Goal: Find specific fact: Find specific fact

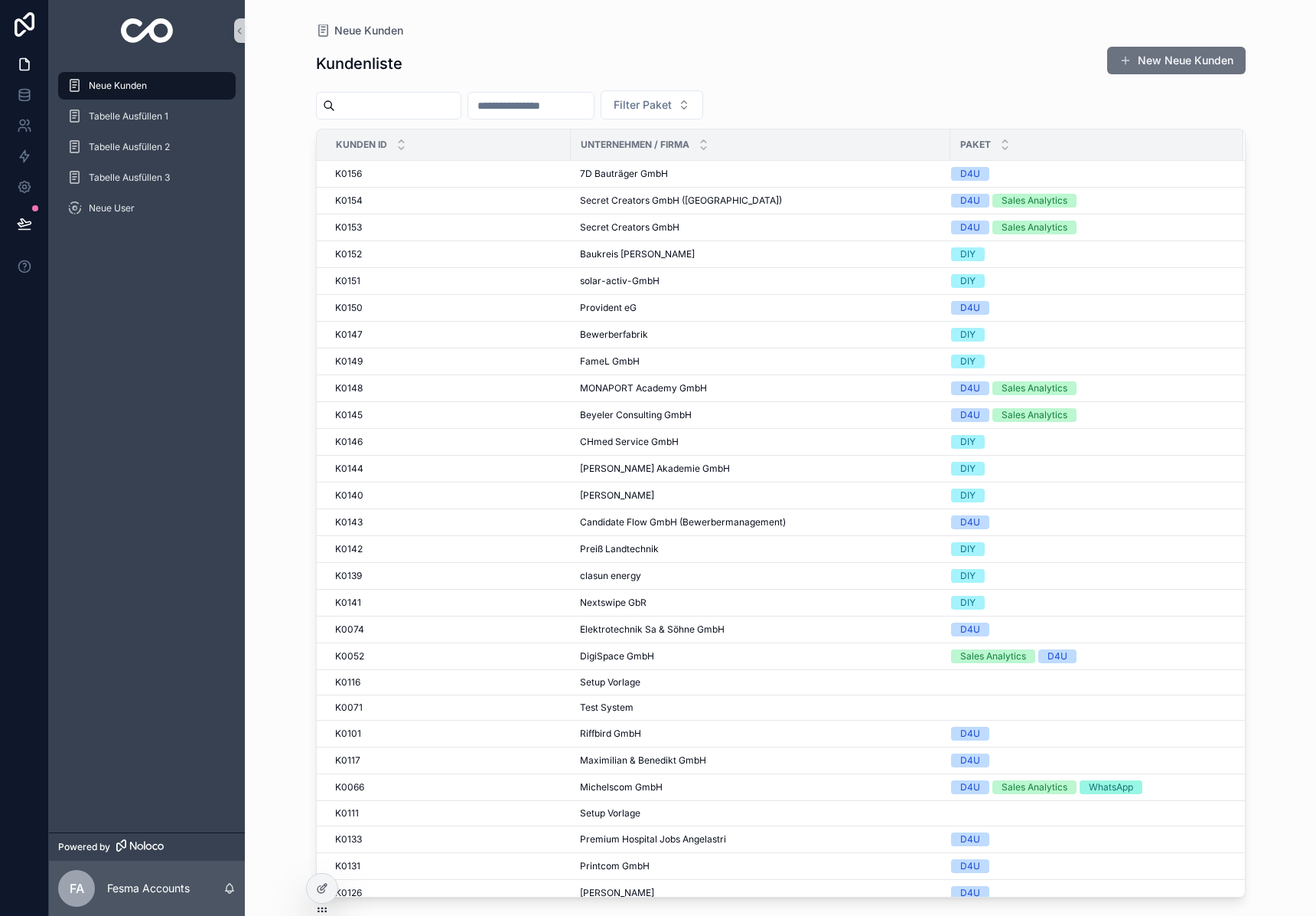
click at [402, 95] on input "scrollable content" at bounding box center [398, 106] width 125 height 21
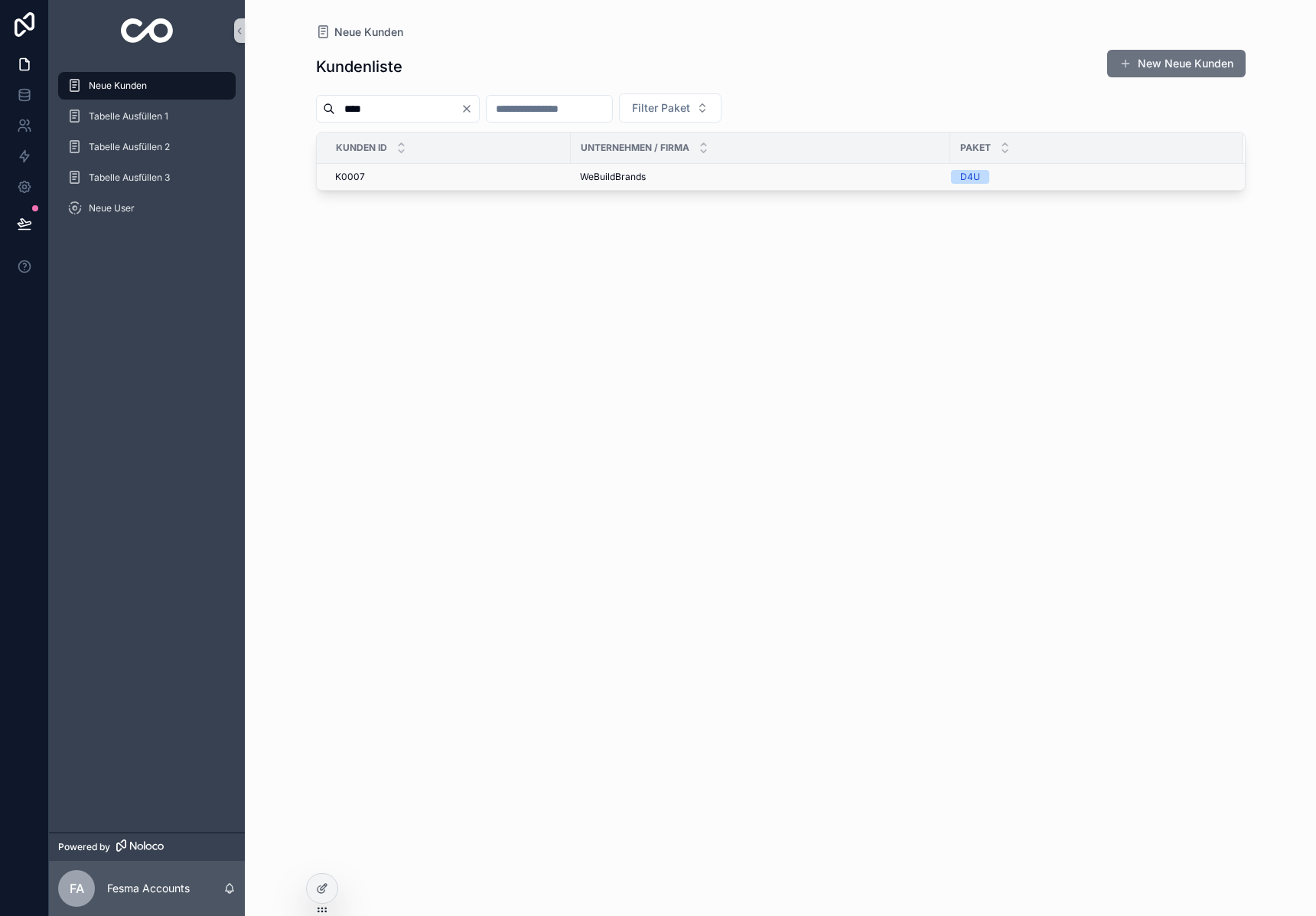
type input "****"
click at [616, 171] on span "WeBuildBrands" at bounding box center [613, 176] width 65 height 13
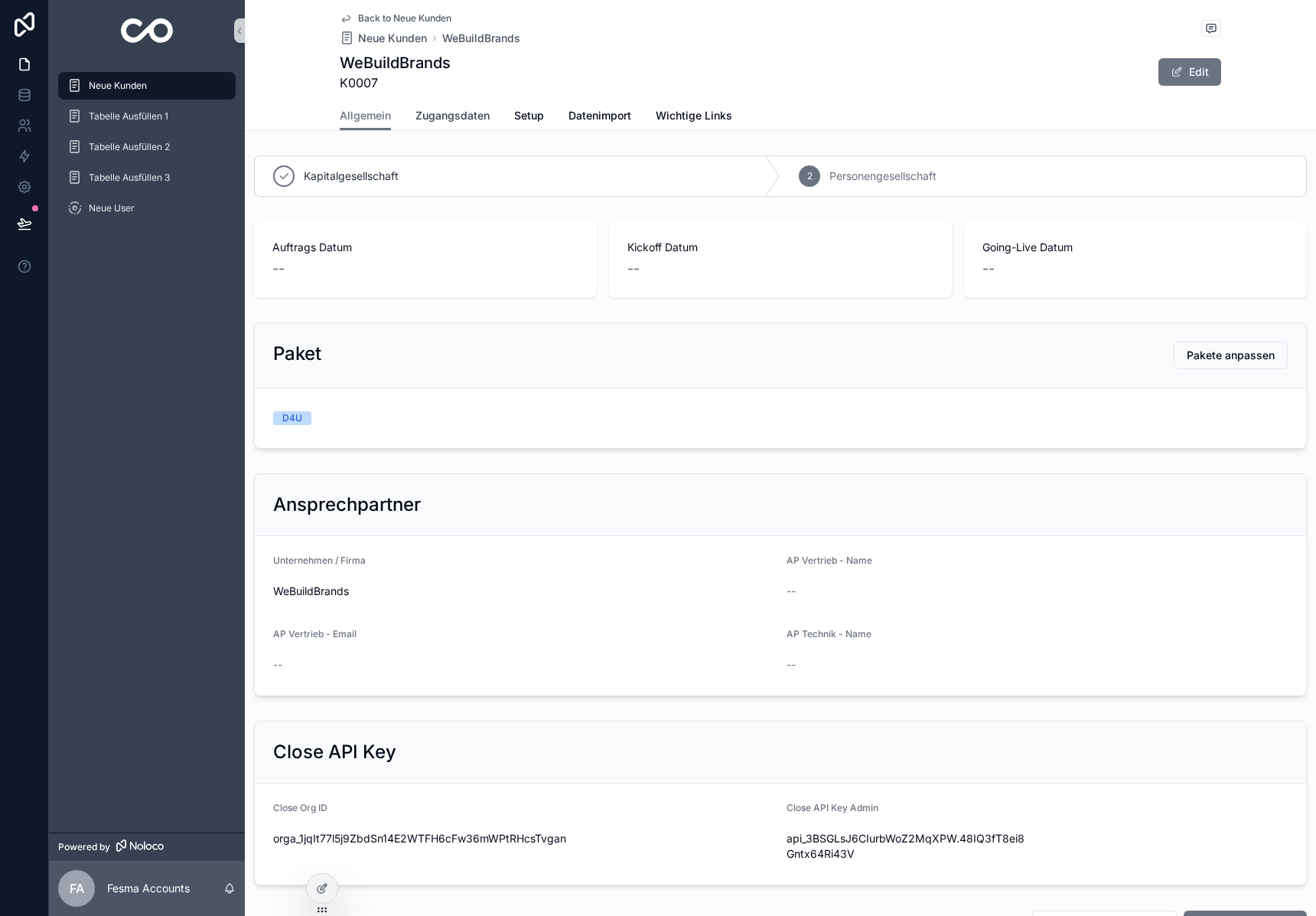
click at [448, 109] on span "Zugangsdaten" at bounding box center [452, 116] width 74 height 15
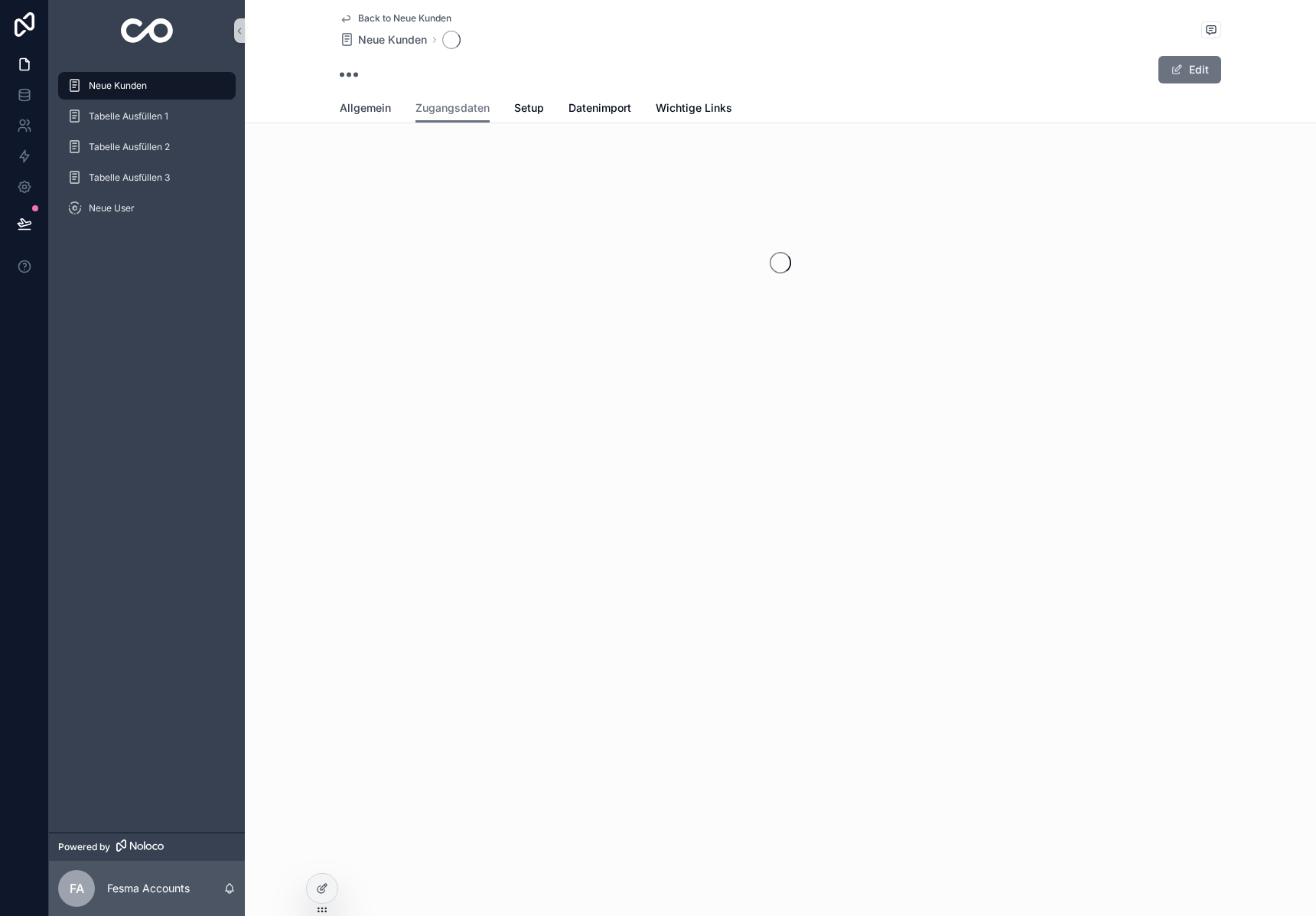
click at [340, 100] on div "Allgemein Zugangsdaten Setup Datenimport Wichtige Links" at bounding box center [781, 108] width 882 height 29
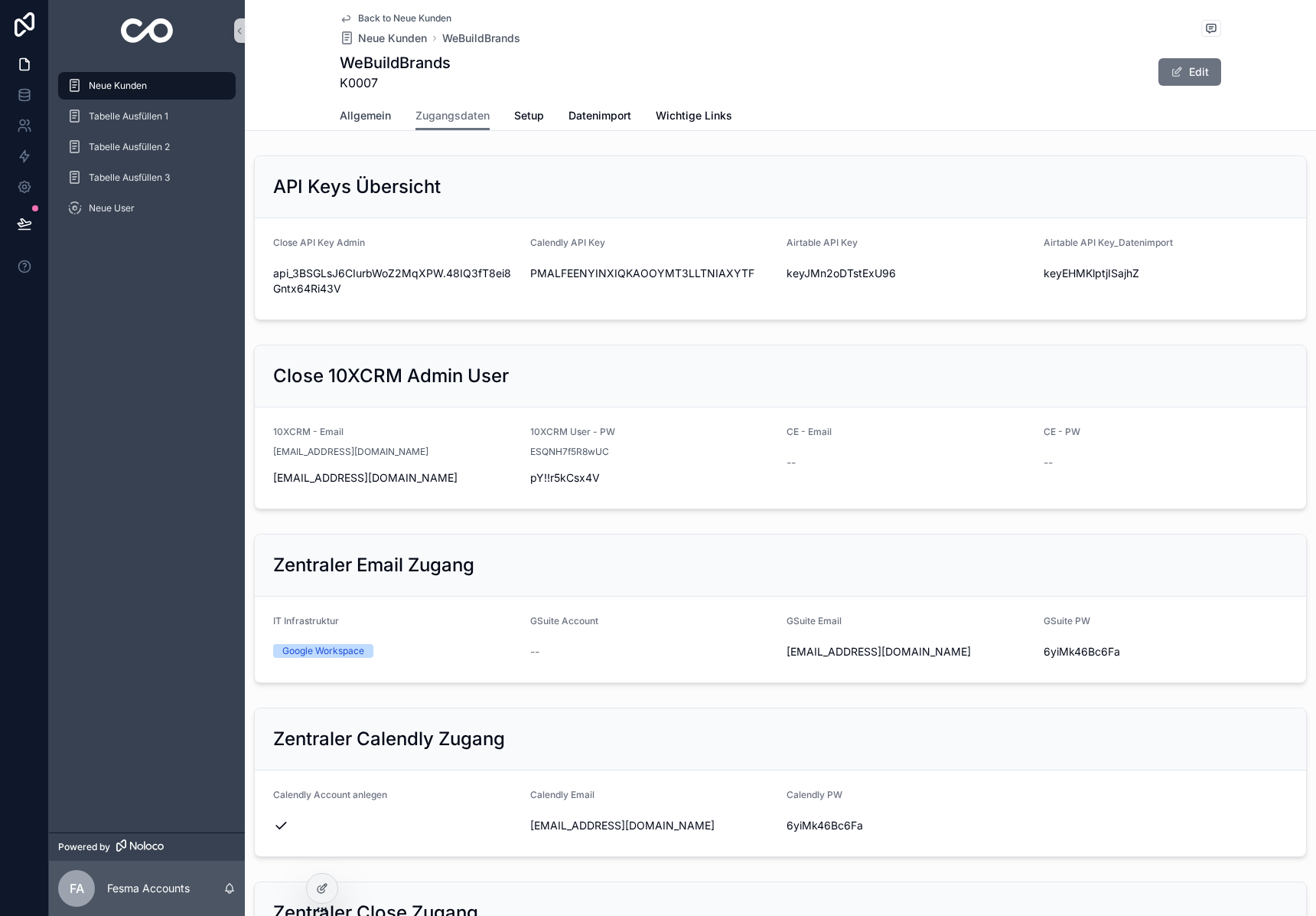
click at [365, 118] on span "Allgemein" at bounding box center [365, 116] width 51 height 15
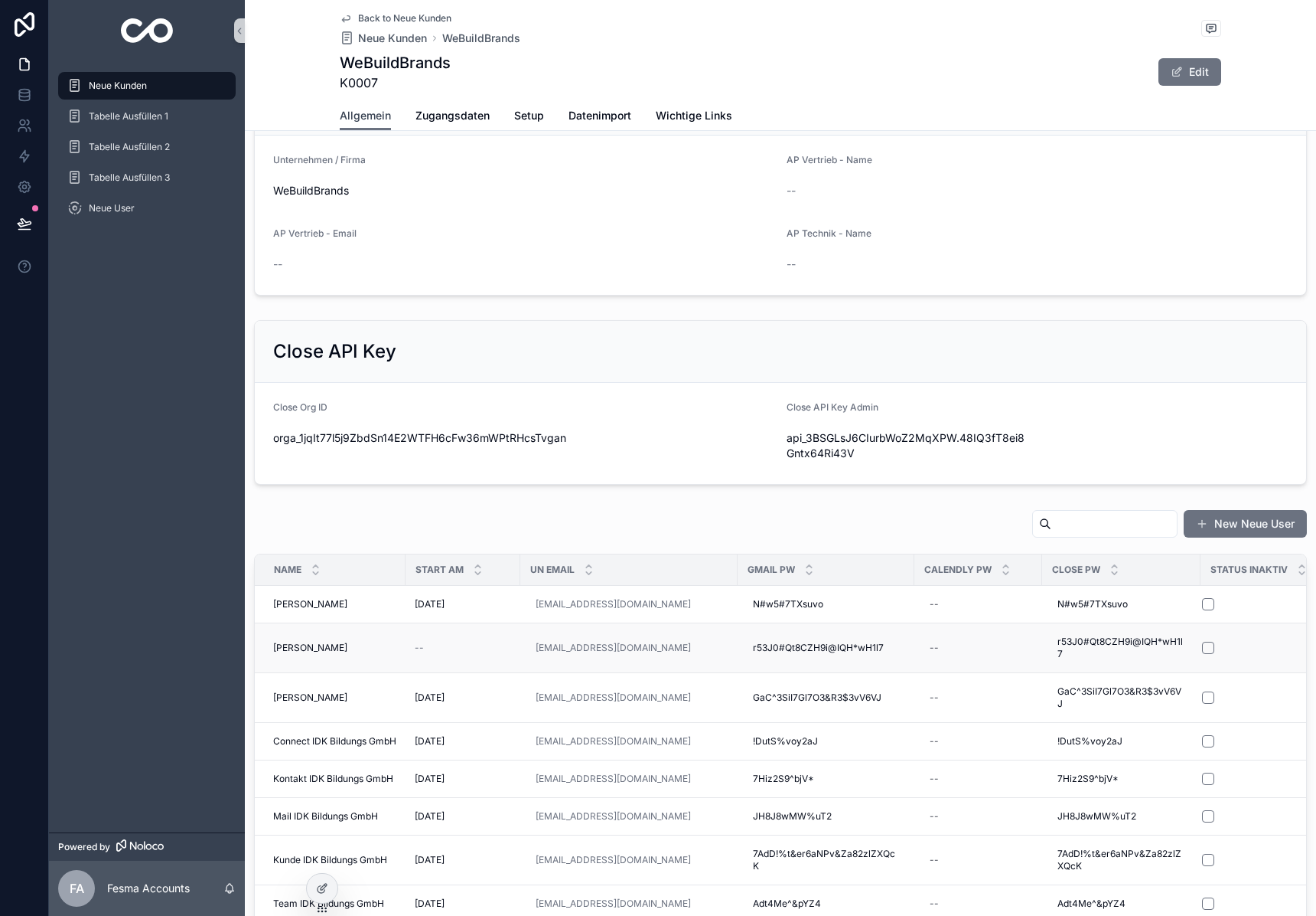
scroll to position [411, 0]
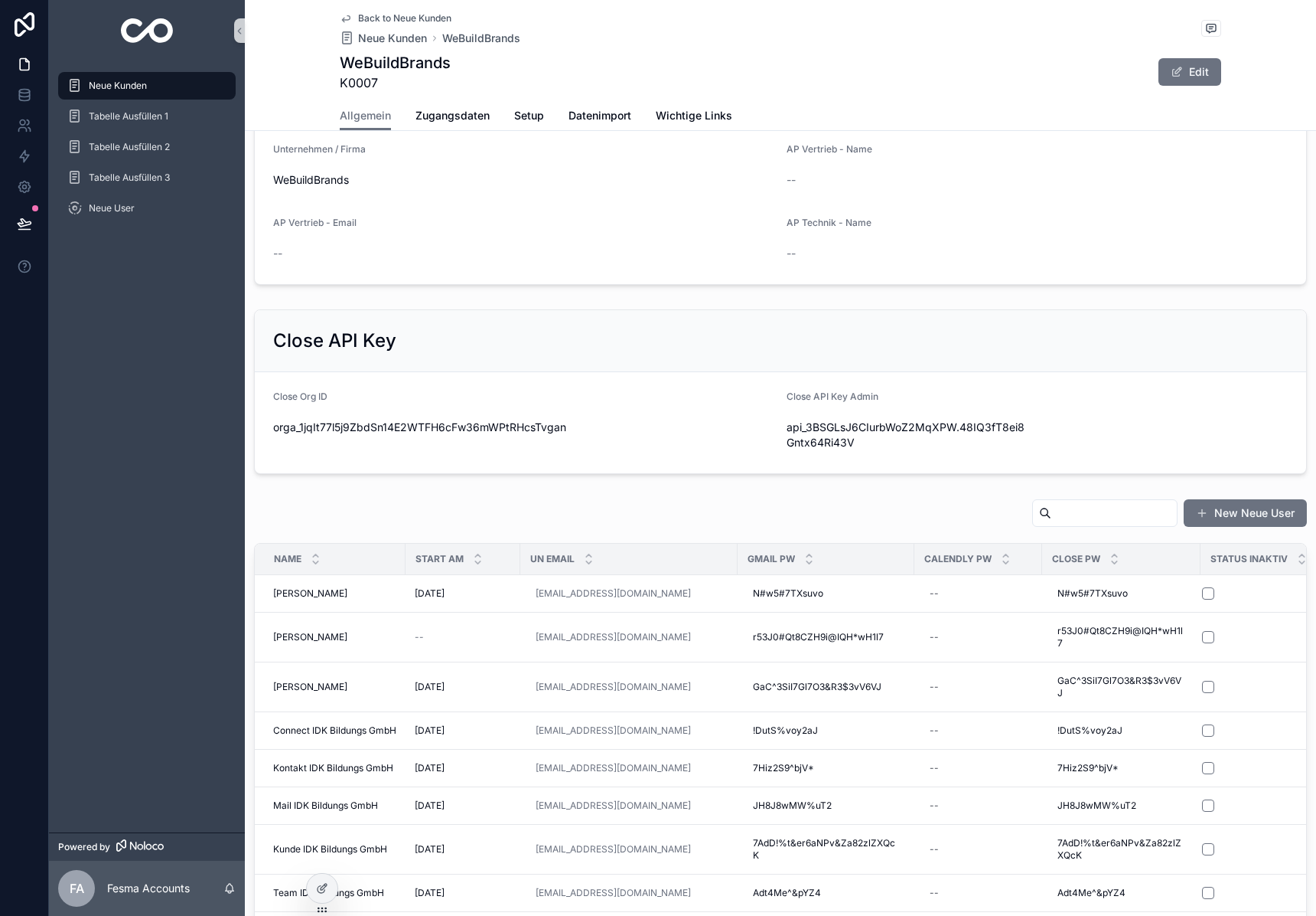
click at [1086, 517] on input "scrollable content" at bounding box center [1114, 512] width 125 height 21
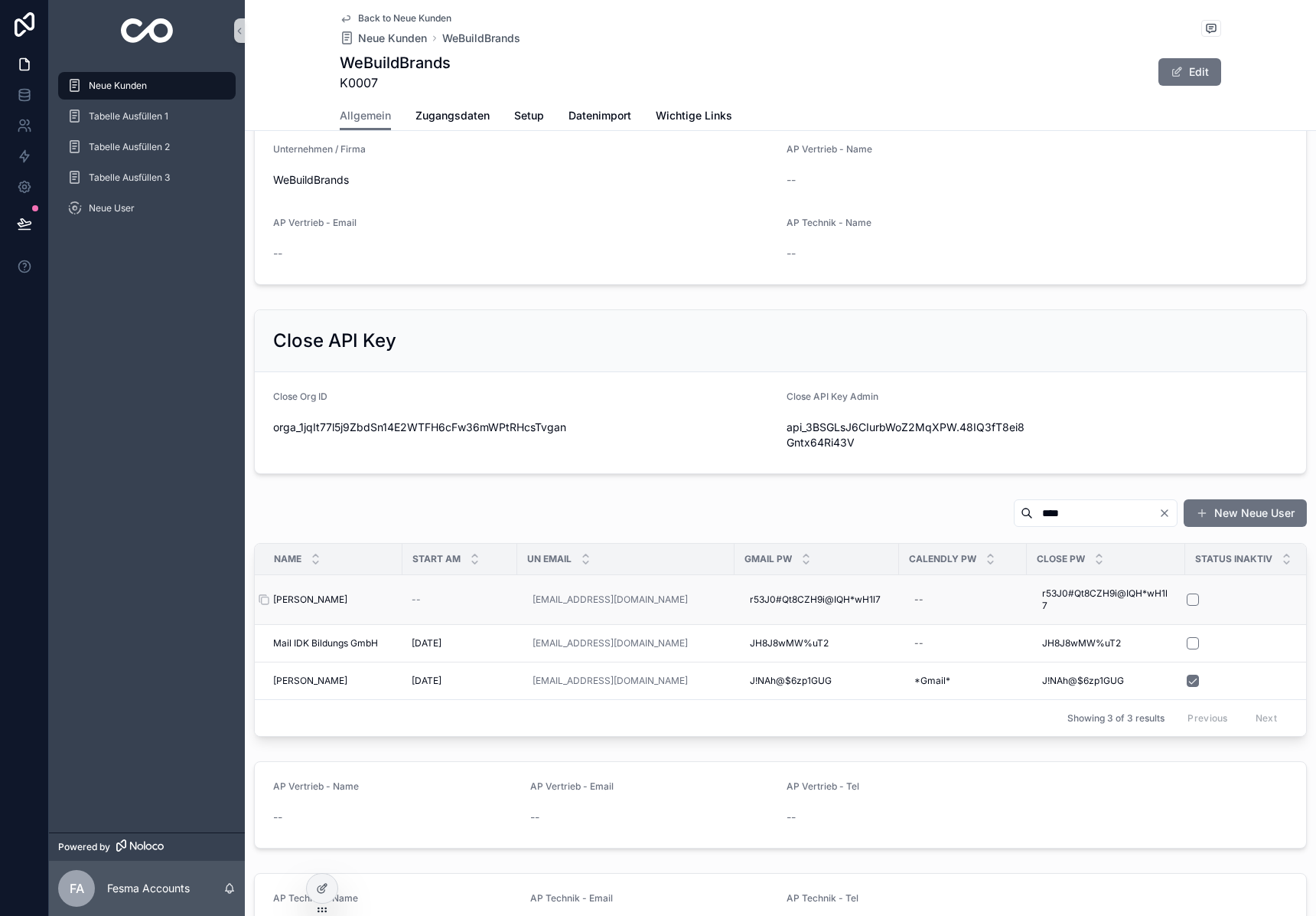
type input "****"
click at [323, 604] on span "[PERSON_NAME]" at bounding box center [310, 599] width 74 height 13
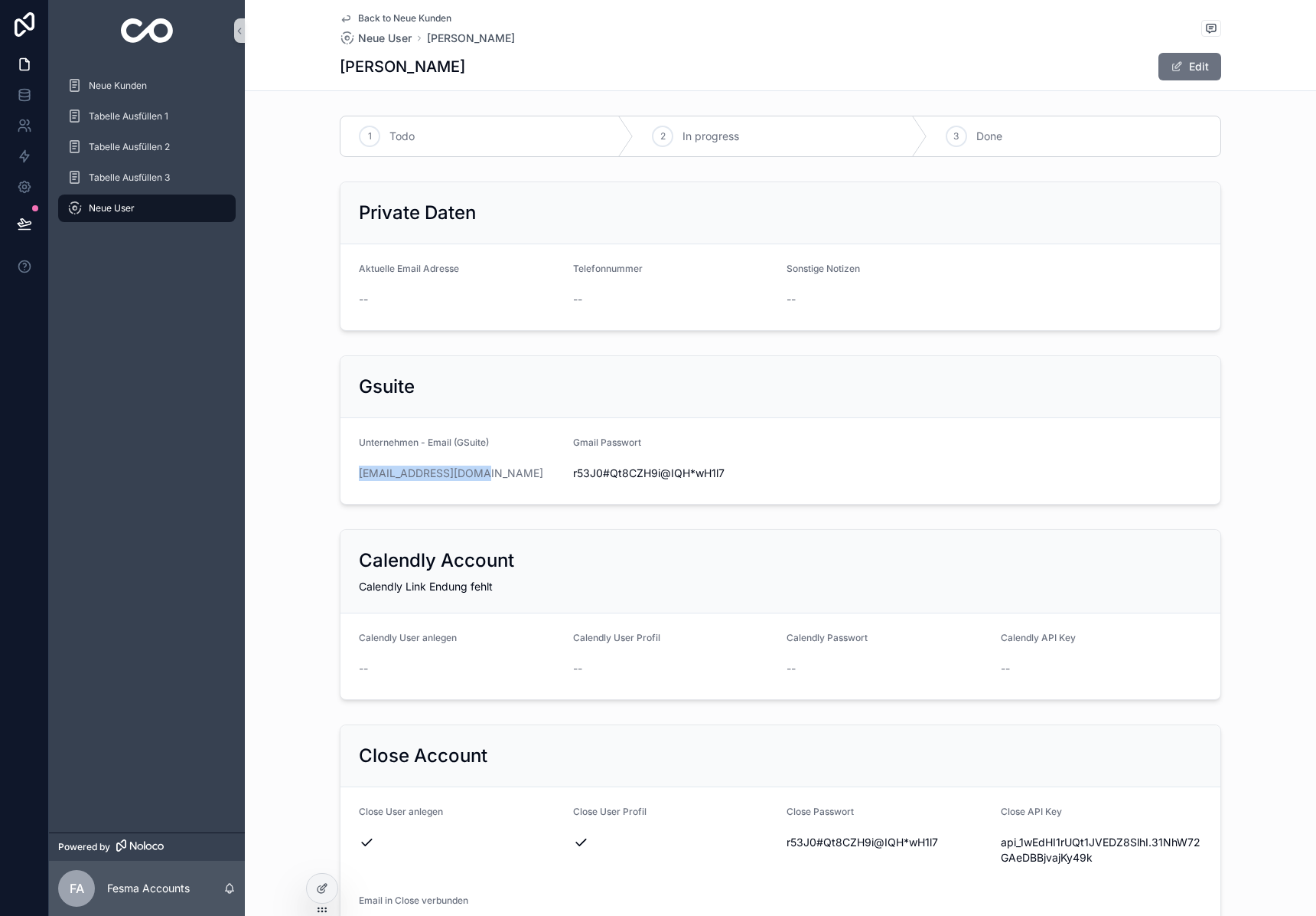
drag, startPoint x: 489, startPoint y: 472, endPoint x: 313, endPoint y: 467, distance: 176.1
click at [313, 467] on div "Gsuite Unternehmen - Email (GSuite) [EMAIL_ADDRESS][DOMAIN_NAME] Gmail Passwort…" at bounding box center [780, 430] width 1071 height 162
copy link "[EMAIL_ADDRESS][DOMAIN_NAME]"
click at [619, 479] on span "r53J0#Qt8CZH9i@IQH*wH1l7" at bounding box center [674, 473] width 202 height 15
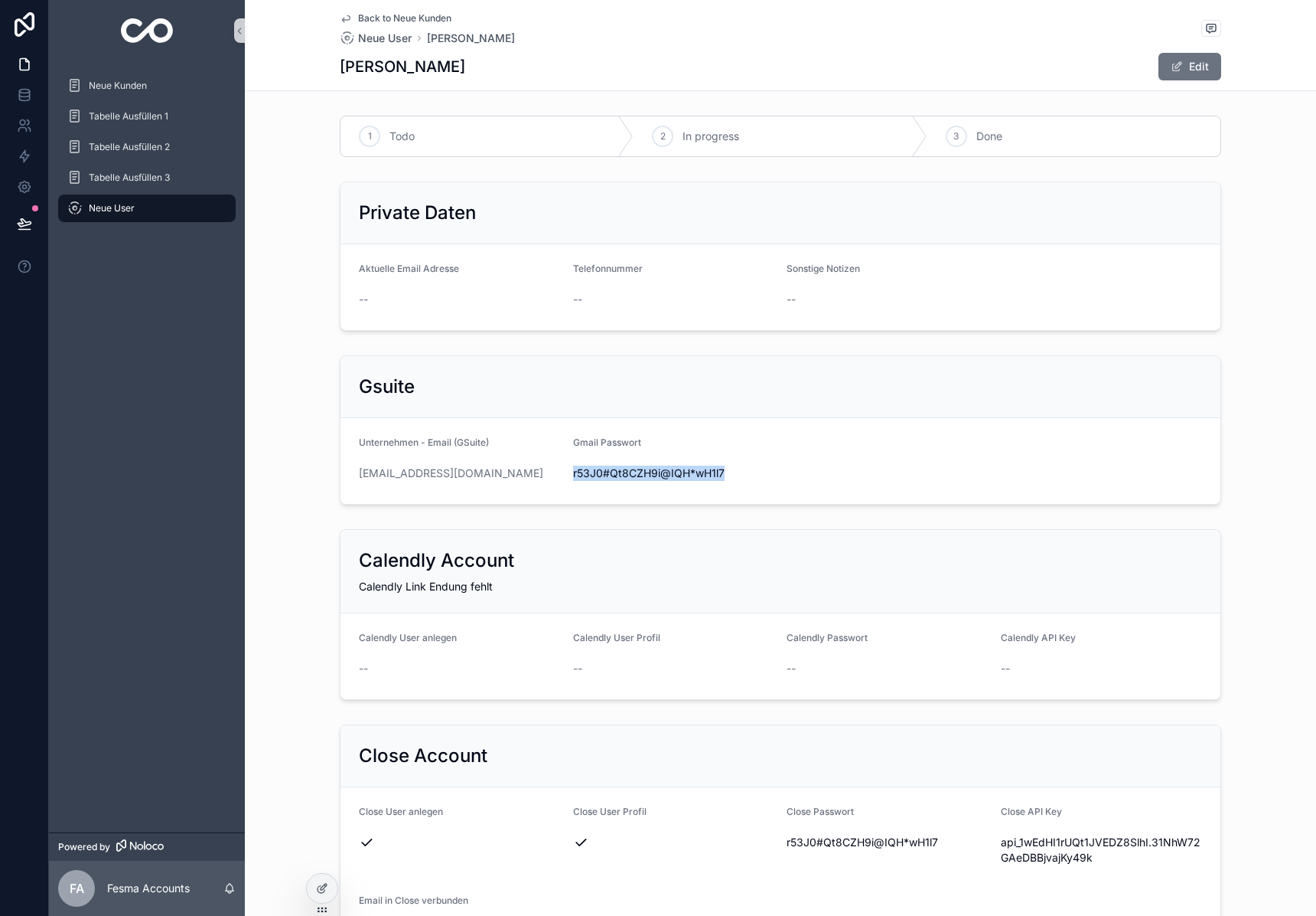
drag, startPoint x: 619, startPoint y: 479, endPoint x: 1247, endPoint y: 329, distance: 645.7
click at [619, 479] on span "r53J0#Qt8CZH9i@IQH*wH1l7" at bounding box center [674, 473] width 202 height 15
copy div "-- Gsuite Unternehmen - Email (GSuite) [EMAIL_ADDRESS][DOMAIN_NAME] Gmail Passw…"
drag, startPoint x: 905, startPoint y: 466, endPoint x: 741, endPoint y: 466, distance: 164.0
click at [901, 466] on form "Unternehmen - Email (GSuite) [EMAIL_ADDRESS][DOMAIN_NAME] Gmail Passwort [SECUR…" at bounding box center [781, 460] width 880 height 86
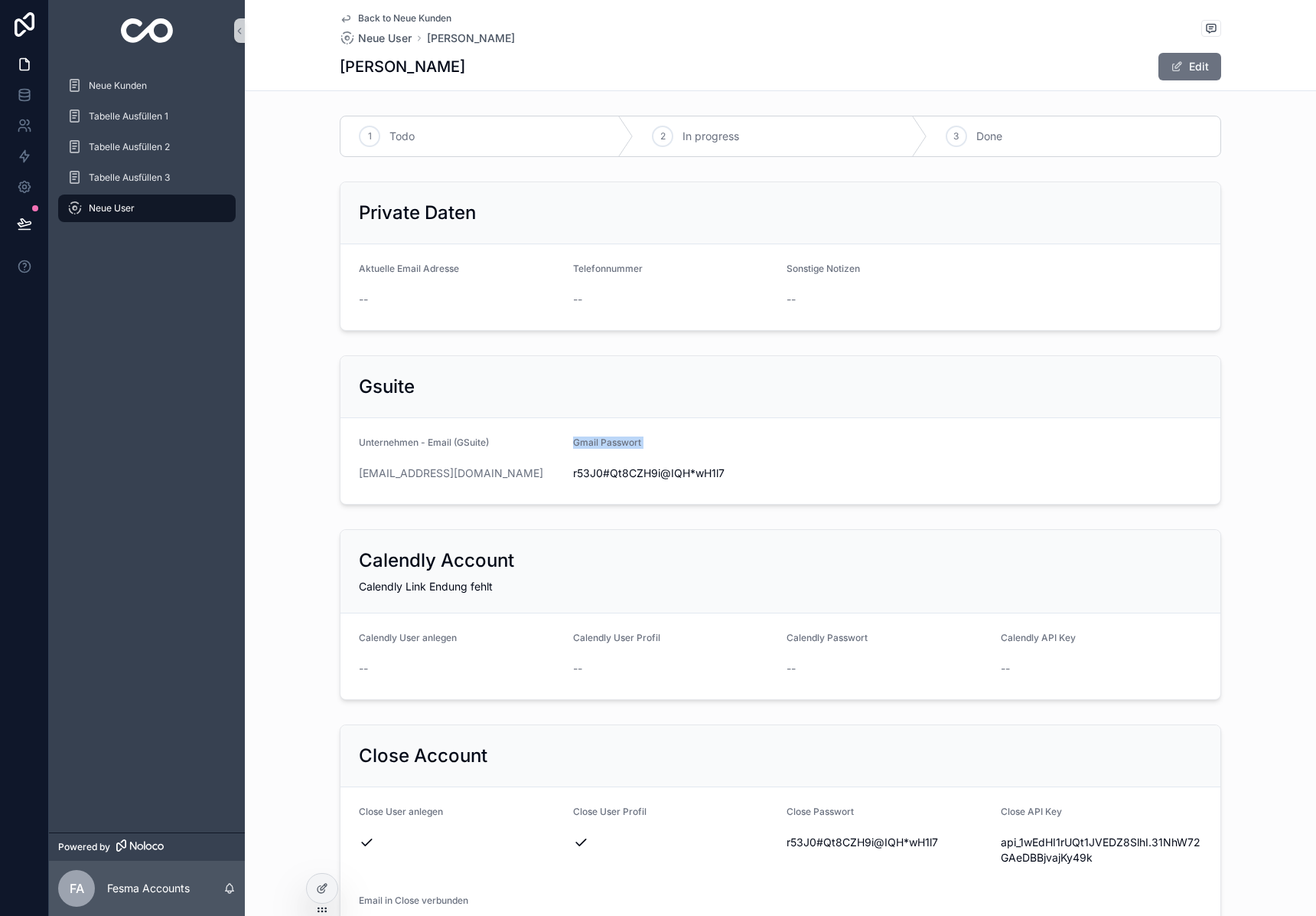
drag, startPoint x: 683, startPoint y: 461, endPoint x: 1299, endPoint y: 428, distance: 616.9
click at [683, 461] on div "r53J0#Qt8CZH9i@IQH*wH1l7" at bounding box center [674, 473] width 202 height 24
drag, startPoint x: 1299, startPoint y: 428, endPoint x: 677, endPoint y: 468, distance: 623.3
click at [673, 449] on div at bounding box center [673, 449] width 0 height 0
click at [306, 915] on div at bounding box center [153, 916] width 306 height 0
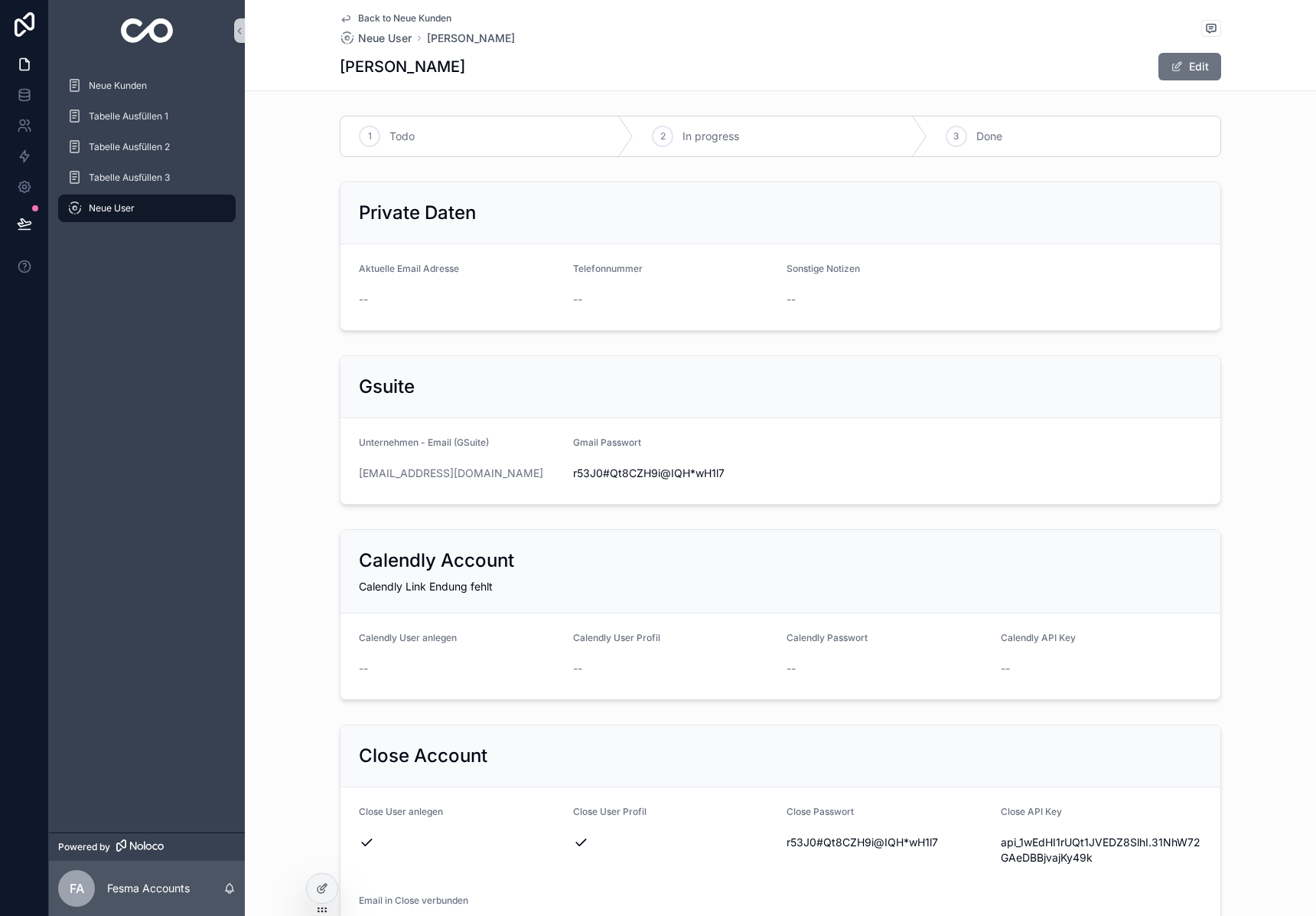
click at [306, 915] on div at bounding box center [153, 916] width 306 height 0
click at [684, 915] on div "Close" at bounding box center [658, 916] width 1316 height 0
click at [673, 473] on span "r53J0#Qt8CZH9i@IQH*wH1l7" at bounding box center [674, 473] width 202 height 15
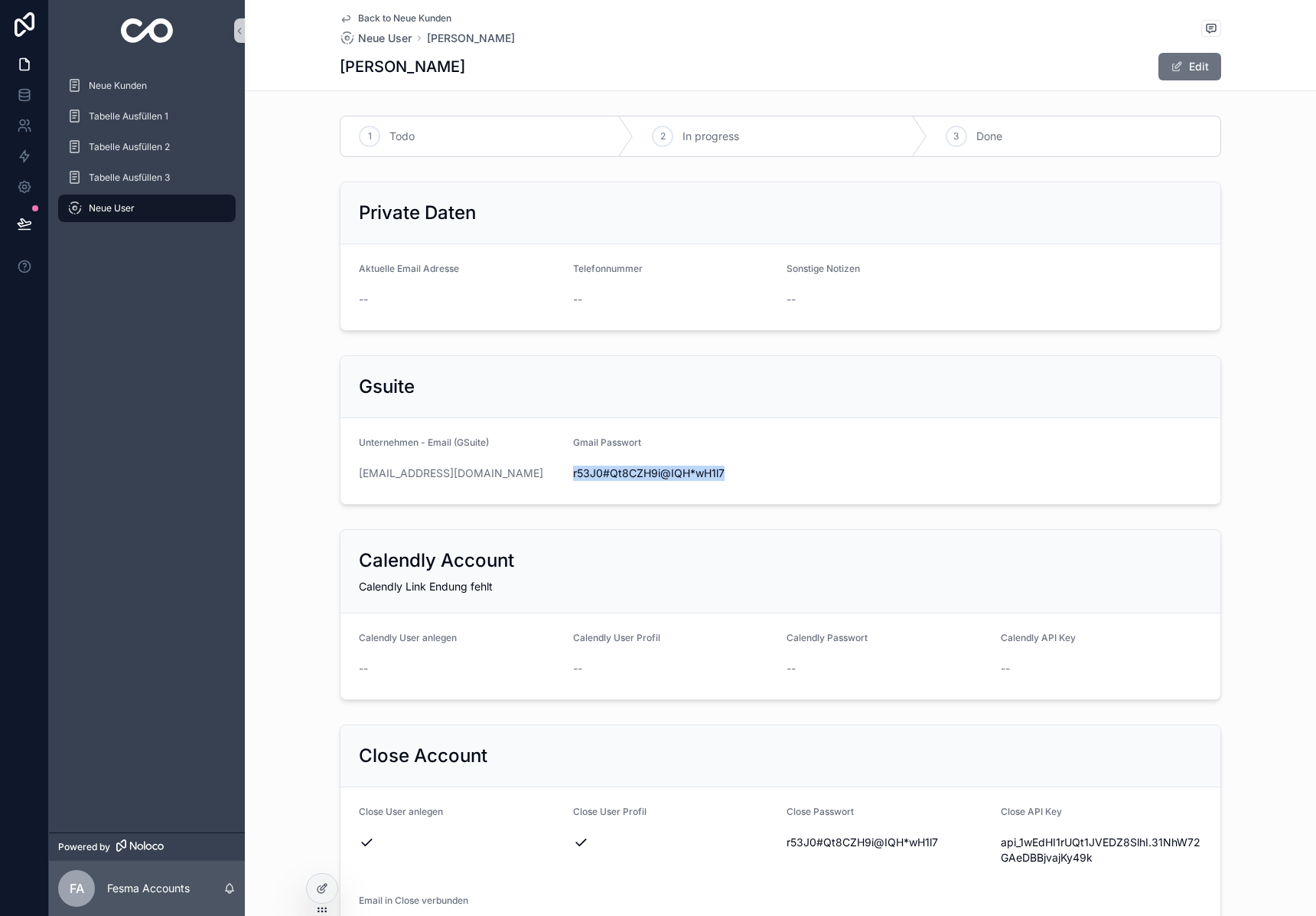
copy span "r53J0#Qt8CZH9i@IQH*wH1l7"
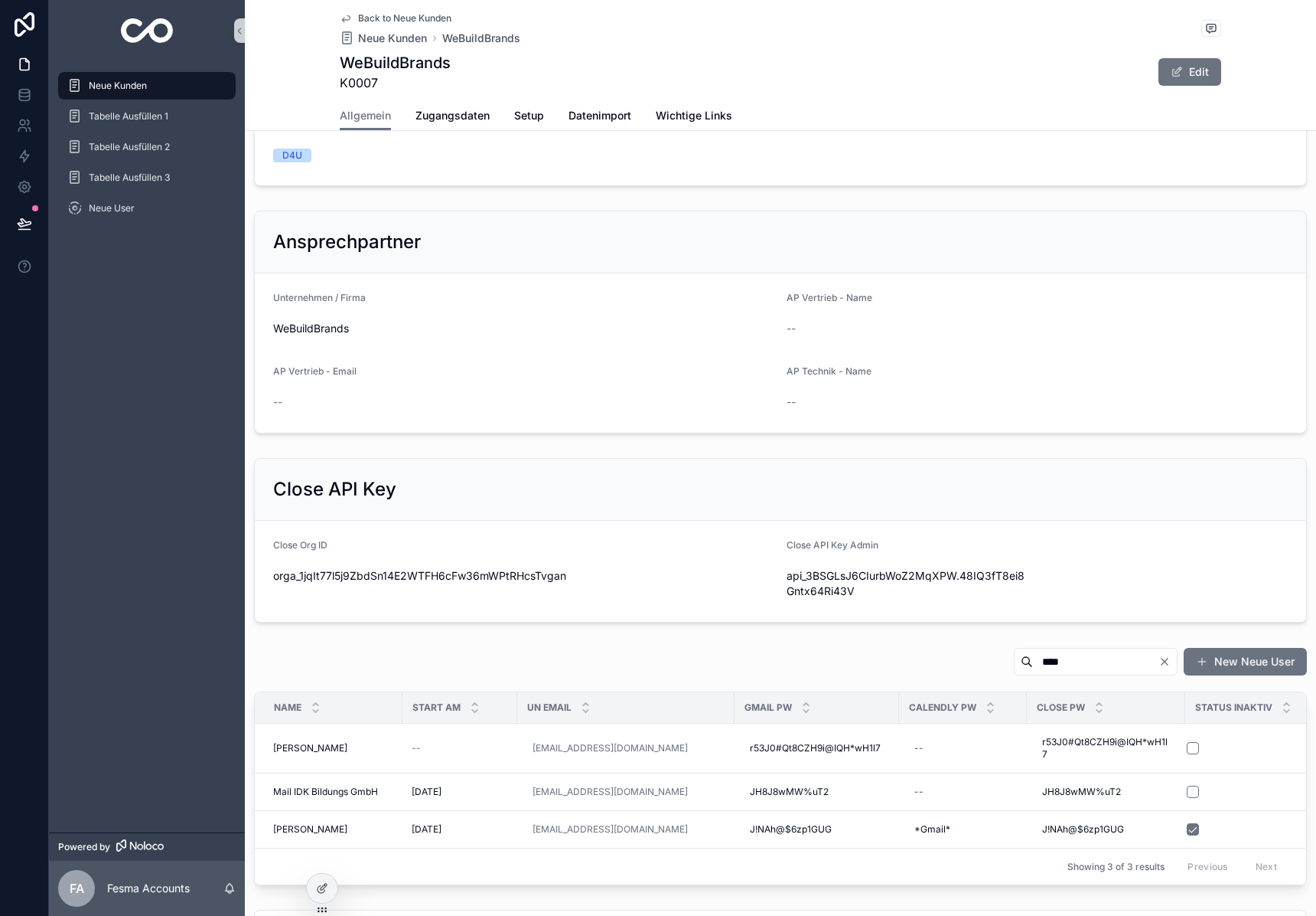
scroll to position [264, 0]
click at [1057, 652] on input "****" at bounding box center [1096, 660] width 125 height 21
click at [1056, 653] on input "****" at bounding box center [1096, 660] width 125 height 21
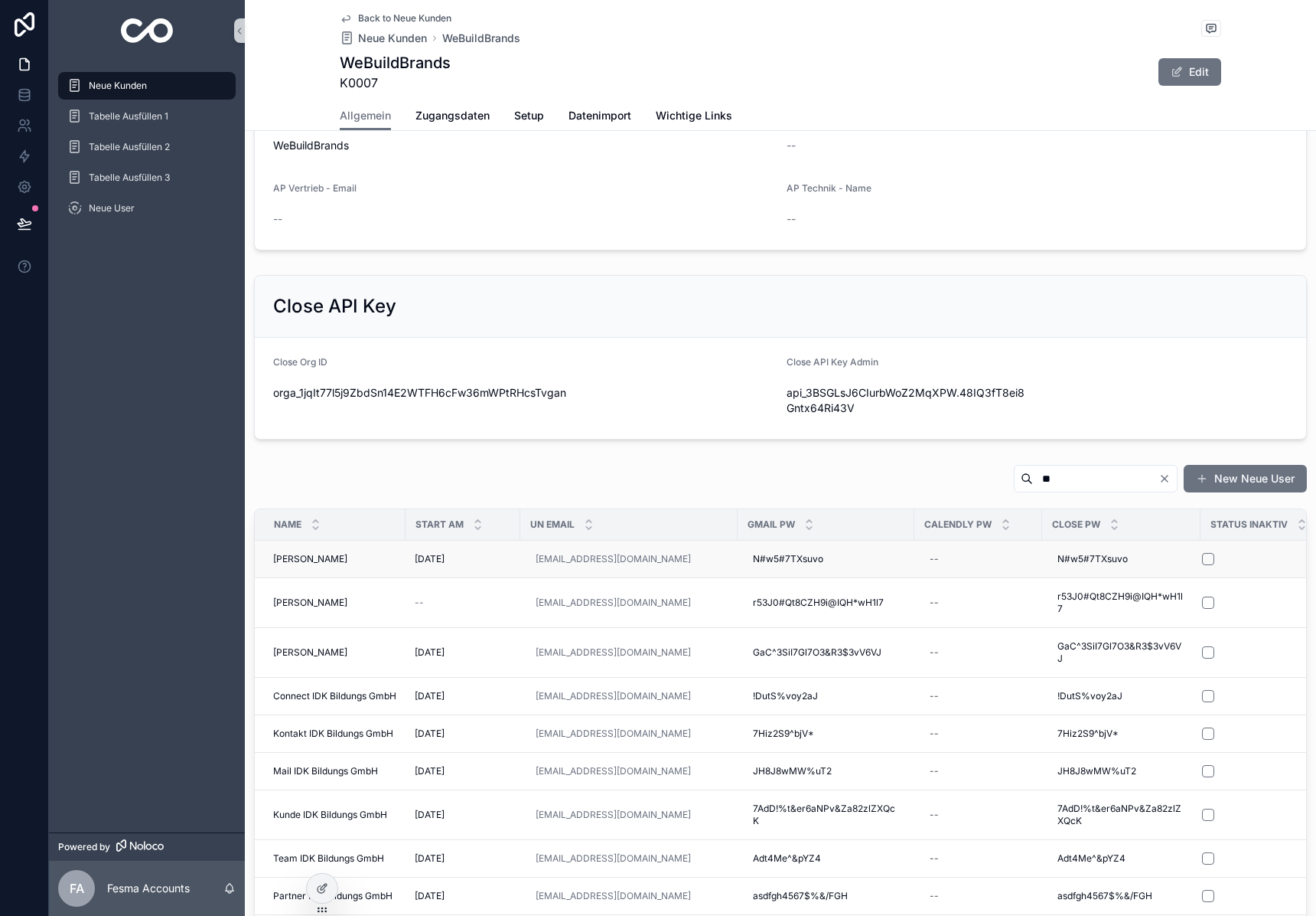
scroll to position [459, 0]
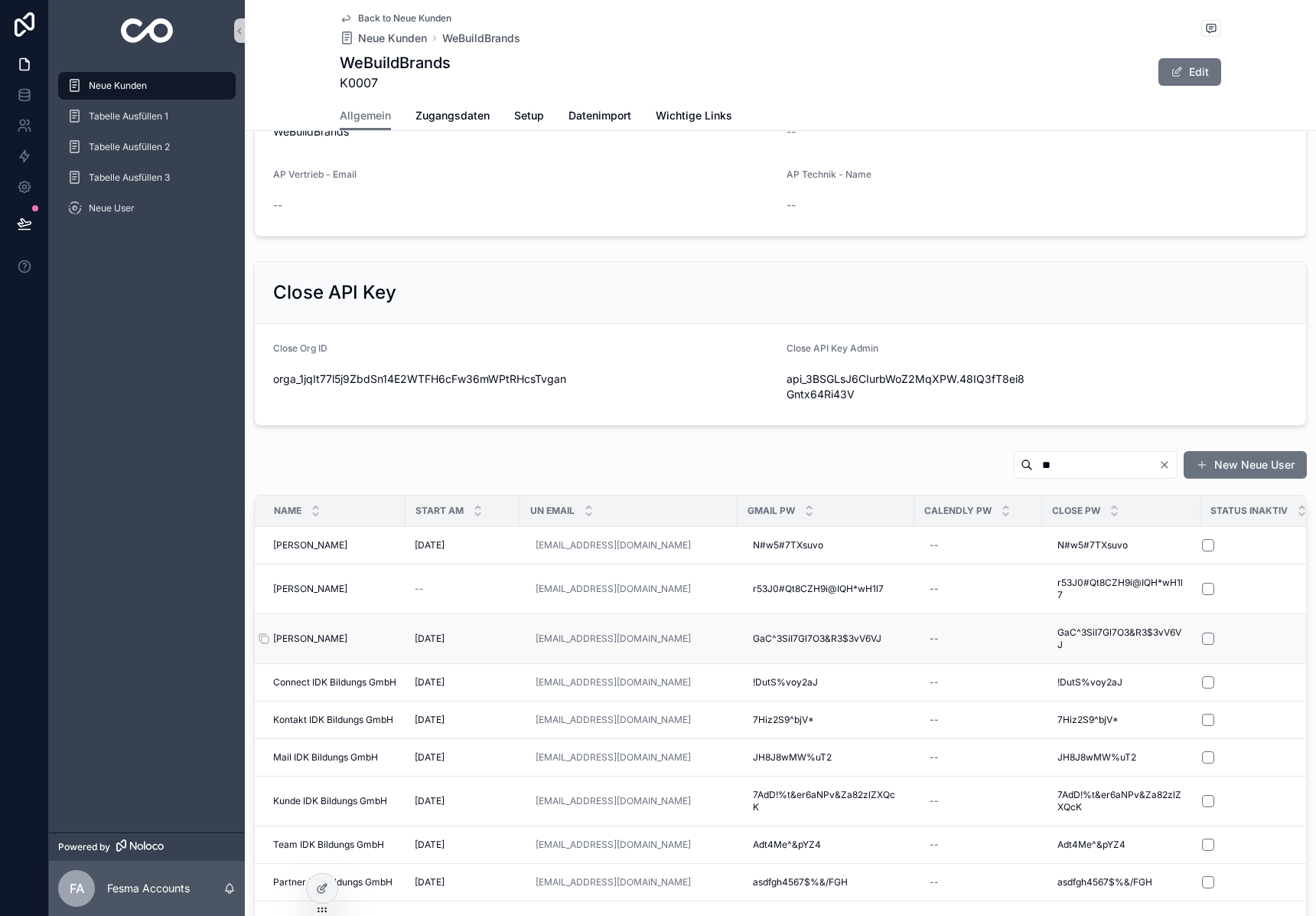
type input "**"
click at [299, 642] on span "[PERSON_NAME]" at bounding box center [310, 639] width 74 height 13
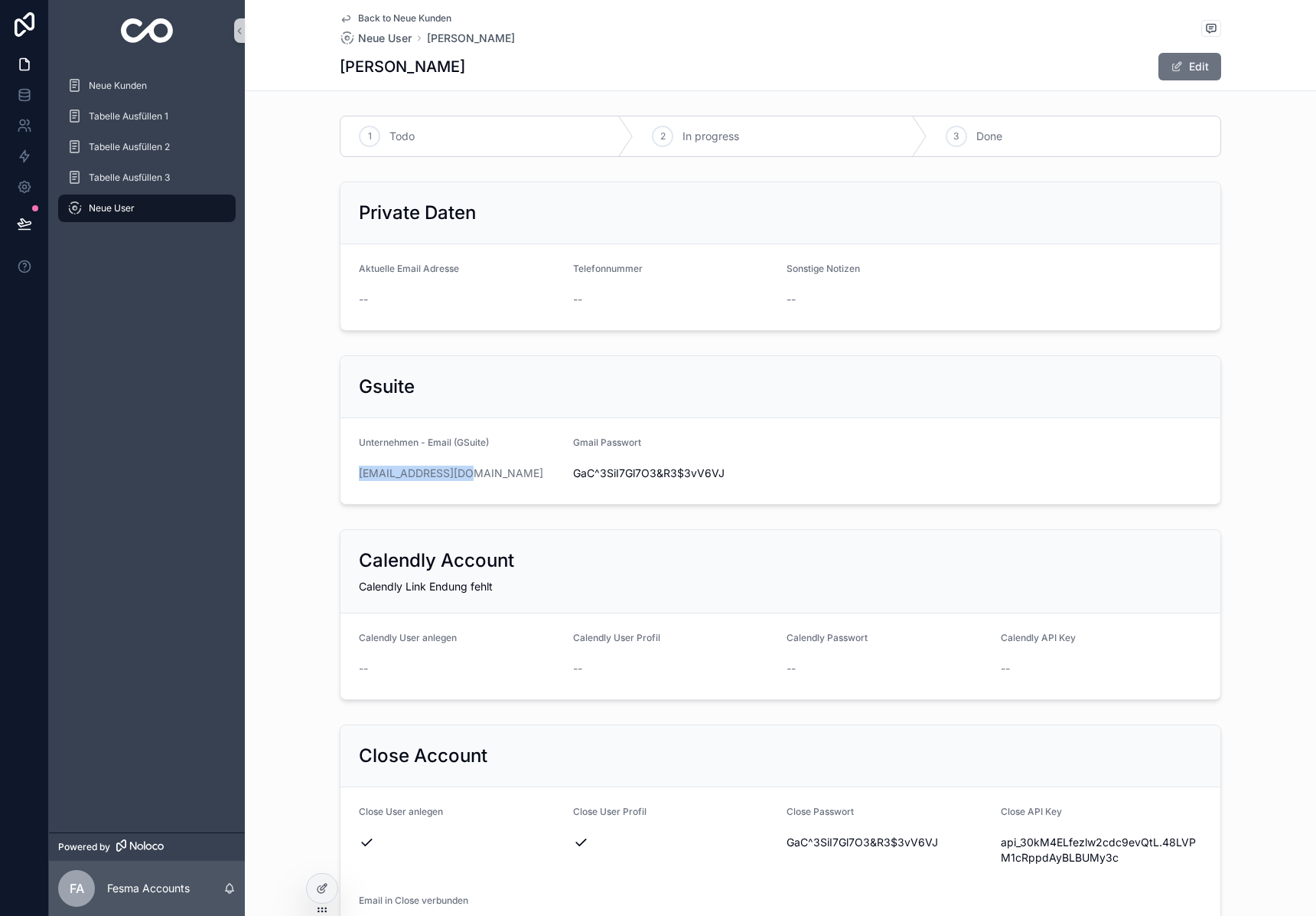
drag, startPoint x: 473, startPoint y: 476, endPoint x: 348, endPoint y: 480, distance: 125.1
click at [348, 480] on form "Unternehmen - Email (GSuite) [EMAIL_ADDRESS][DOMAIN_NAME] Gmail Passwort [SECUR…" at bounding box center [781, 460] width 880 height 86
copy link "[EMAIL_ADDRESS][DOMAIN_NAME]"
click at [640, 477] on span "GaC^3SiI7Gl7O3&R3$3vV6VJ" at bounding box center [674, 473] width 202 height 15
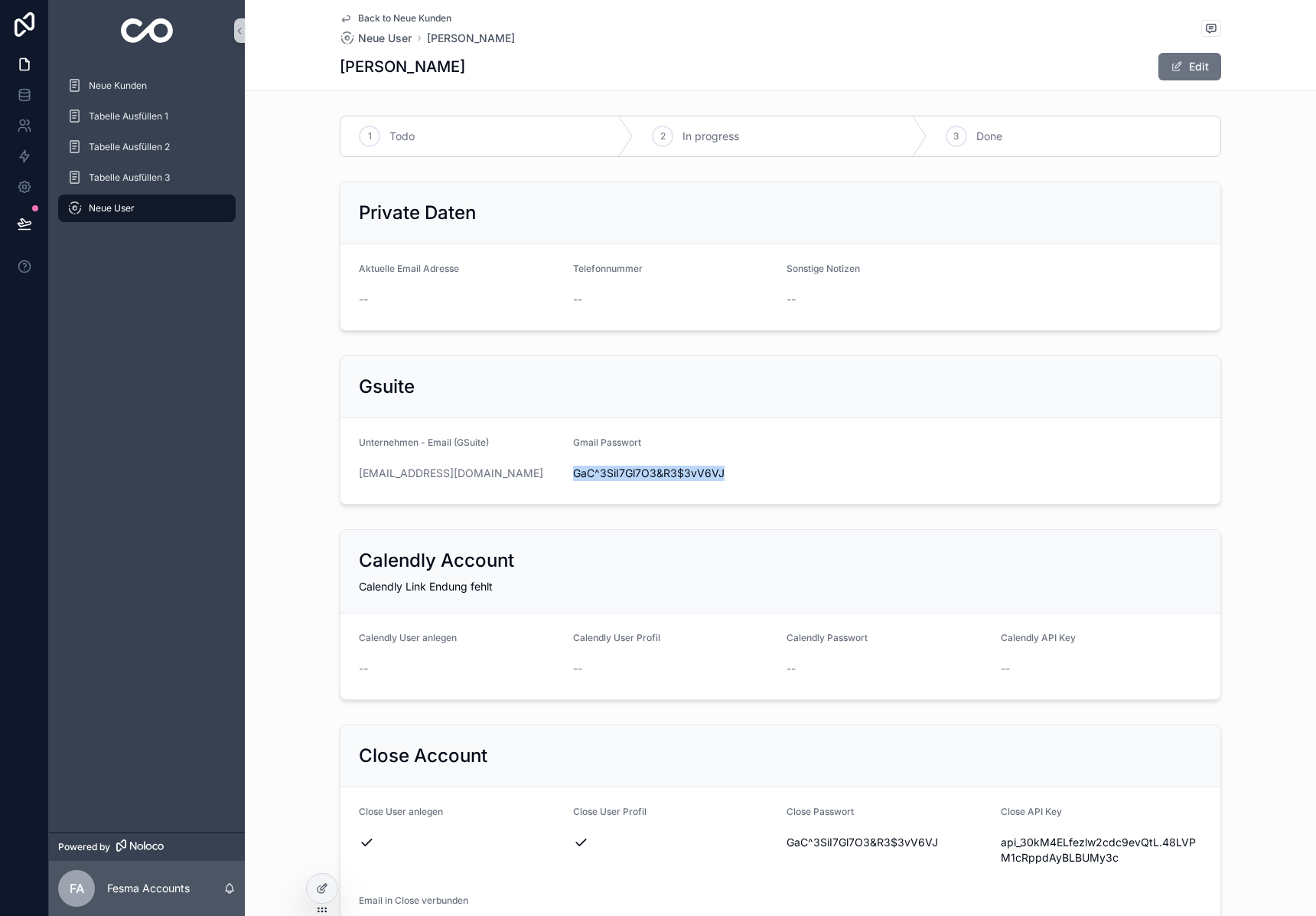
click at [640, 477] on span "GaC^3SiI7Gl7O3&R3$3vV6VJ" at bounding box center [674, 473] width 202 height 15
copy span "GaC^3SiI7Gl7O3&R3$3vV6VJ"
drag, startPoint x: 483, startPoint y: 470, endPoint x: 1304, endPoint y: 580, distance: 828.3
click at [345, 476] on form "Unternehmen - Email (GSuite) [EMAIL_ADDRESS][DOMAIN_NAME] Gmail Passwort [SECUR…" at bounding box center [781, 460] width 880 height 86
copy div "Gmail Passwort [SECURITY_DATA] Calendly Account Calendly Link Endung fehlt"
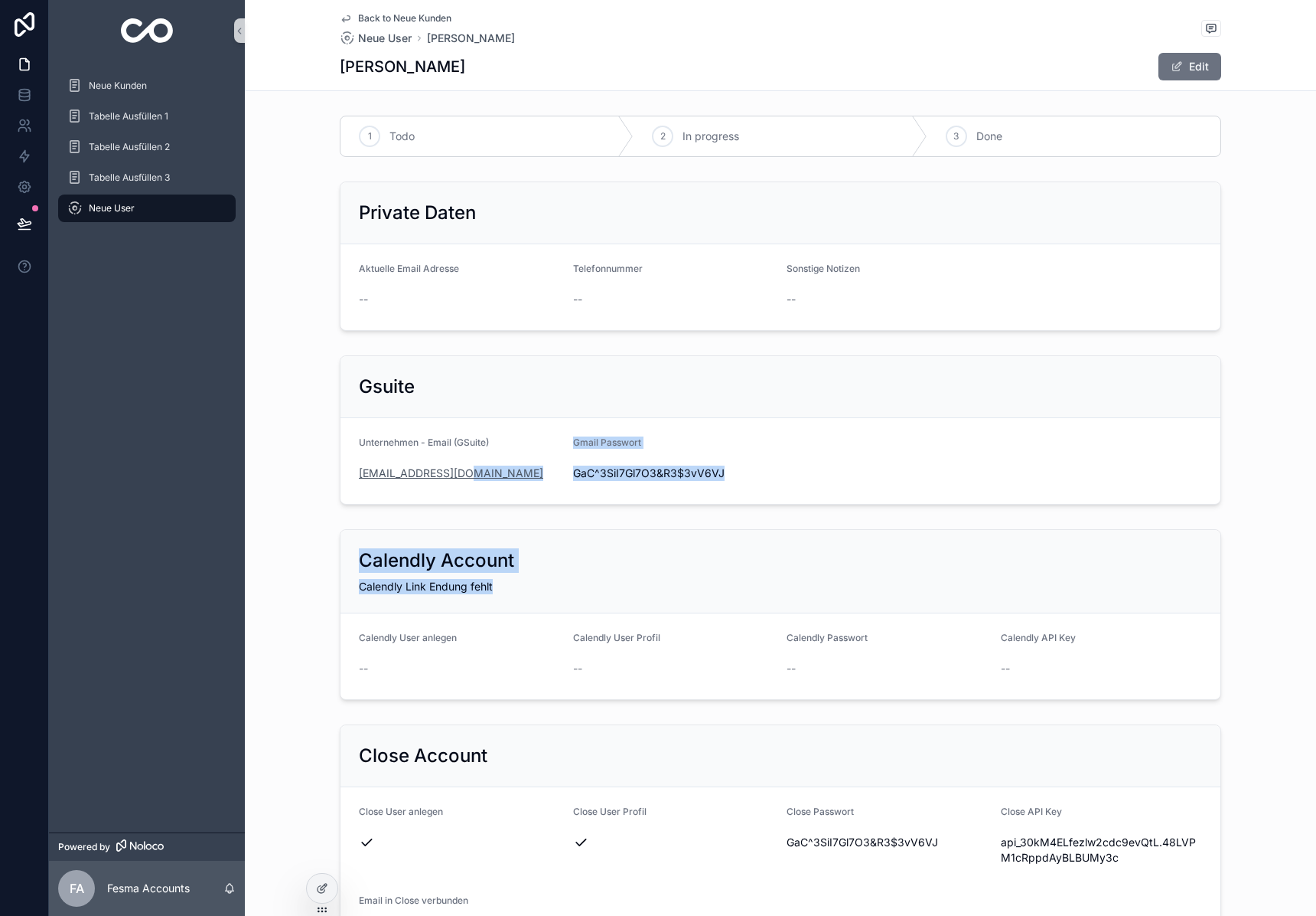
click at [456, 479] on link "[EMAIL_ADDRESS][DOMAIN_NAME]" at bounding box center [452, 473] width 185 height 15
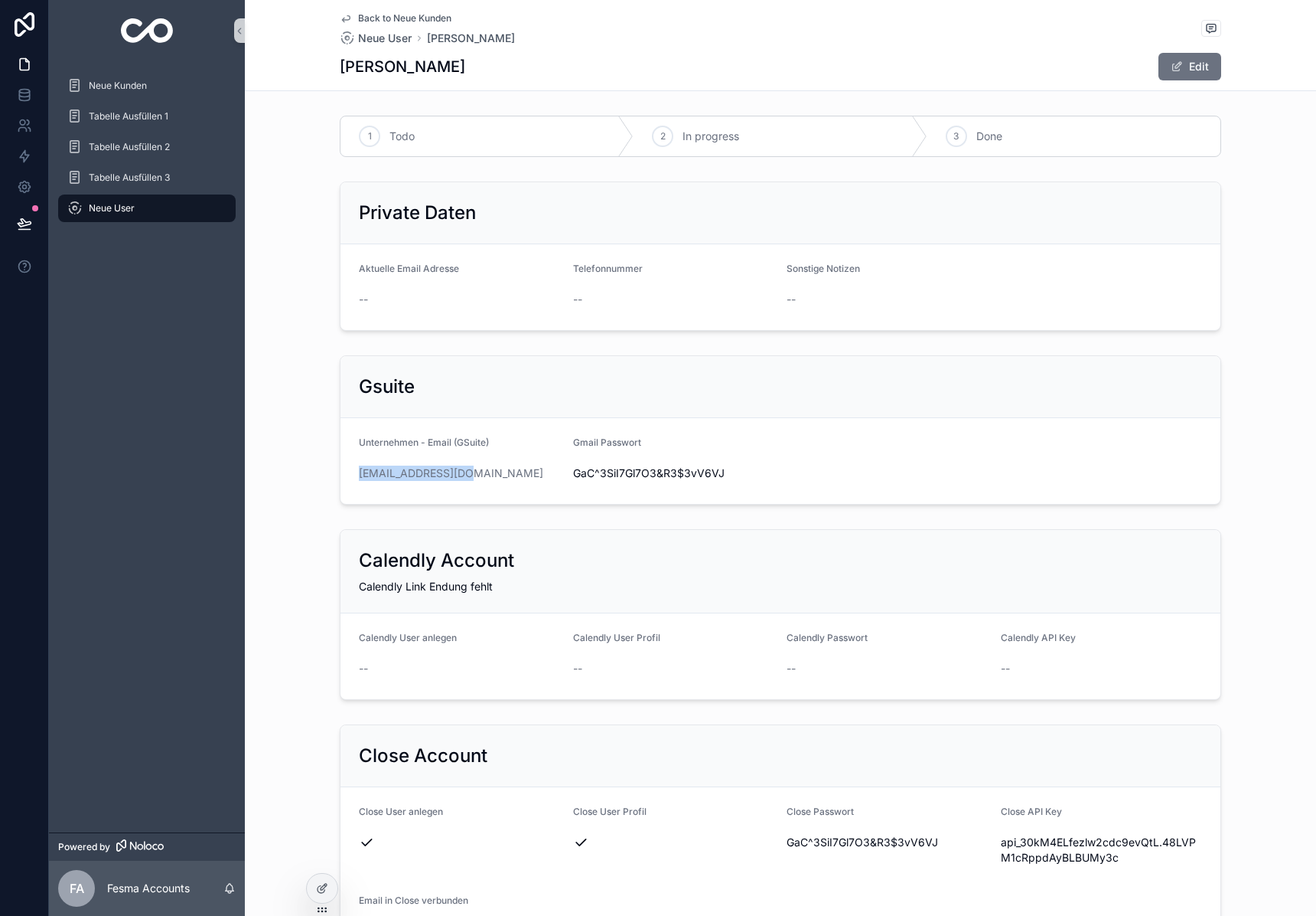
drag, startPoint x: 473, startPoint y: 473, endPoint x: 356, endPoint y: 471, distance: 117.0
click at [356, 471] on form "Unternehmen - Email (GSuite) [EMAIL_ADDRESS][DOMAIN_NAME] Gmail Passwort [SECUR…" at bounding box center [781, 460] width 880 height 86
copy link "[EMAIL_ADDRESS][DOMAIN_NAME]"
click at [655, 471] on span "GaC^3SiI7Gl7O3&R3$3vV6VJ" at bounding box center [674, 473] width 202 height 15
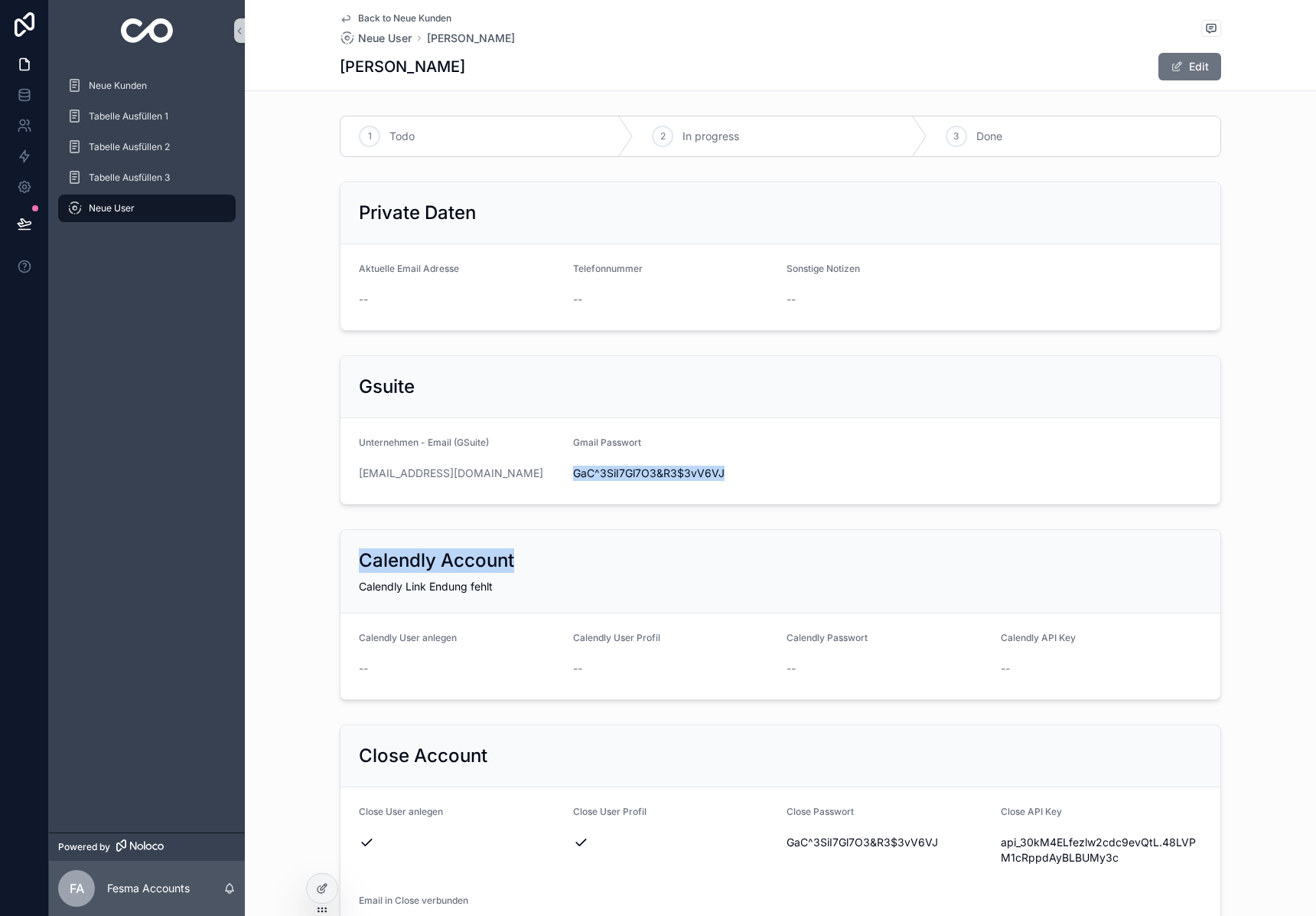
drag, startPoint x: 655, startPoint y: 471, endPoint x: 1240, endPoint y: 522, distance: 587.2
click at [655, 471] on span "GaC^3SiI7Gl7O3&R3$3vV6VJ" at bounding box center [674, 473] width 202 height 15
click at [727, 477] on span "GaC^3SiI7Gl7O3&R3$3vV6VJ" at bounding box center [674, 473] width 202 height 15
click at [659, 474] on span "GaC^3SiI7Gl7O3&R3$3vV6VJ" at bounding box center [674, 473] width 202 height 15
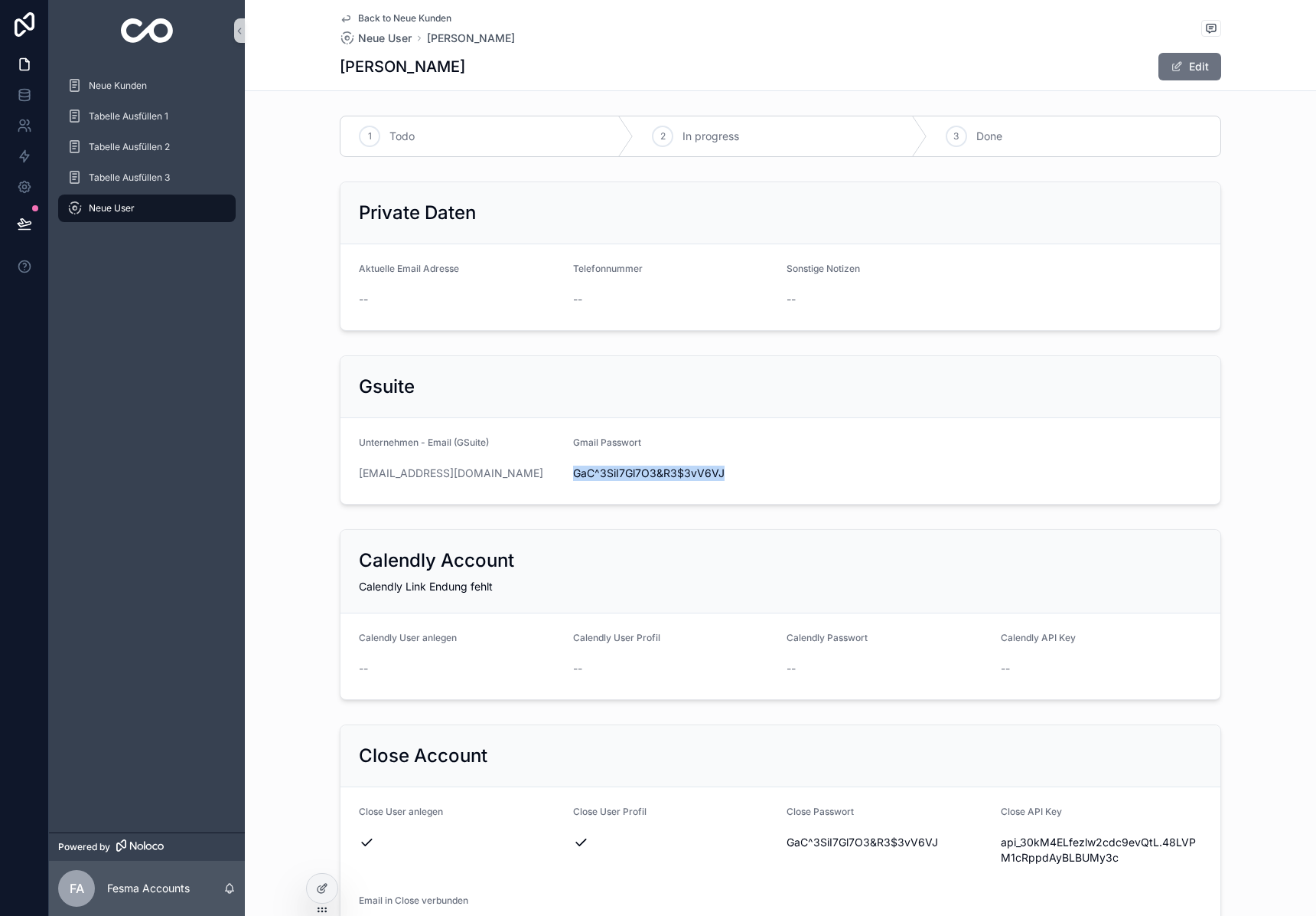
click at [659, 474] on span "GaC^3SiI7Gl7O3&R3$3vV6VJ" at bounding box center [674, 473] width 202 height 15
copy span "GaC^3SiI7Gl7O3&R3$3vV6VJ"
click at [1018, 849] on span "api_30kM4ELfezlw2cdc9evQtL.48LVPM1cRppdAyBLBUMy3c" at bounding box center [1102, 850] width 202 height 31
click at [1018, 848] on span "api_30kM4ELfezlw2cdc9evQtL.48LVPM1cRppdAyBLBUMy3c" at bounding box center [1102, 850] width 202 height 31
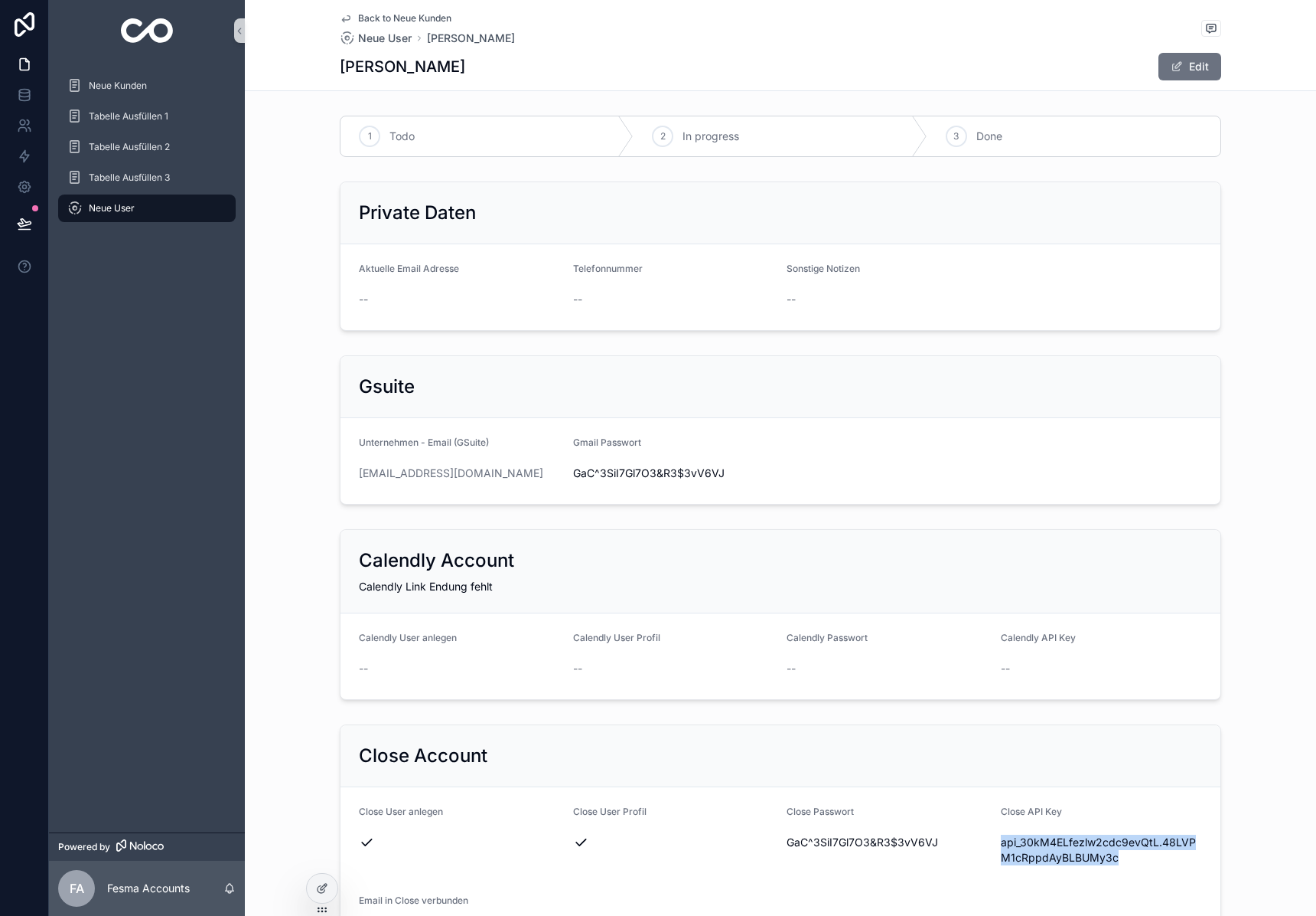
click at [1018, 848] on span "api_30kM4ELfezlw2cdc9evQtL.48LVPM1cRppdAyBLBUMy3c" at bounding box center [1102, 850] width 202 height 31
copy span "api_30kM4ELfezlw2cdc9evQtL.48LVPM1cRppdAyBLBUMy3c"
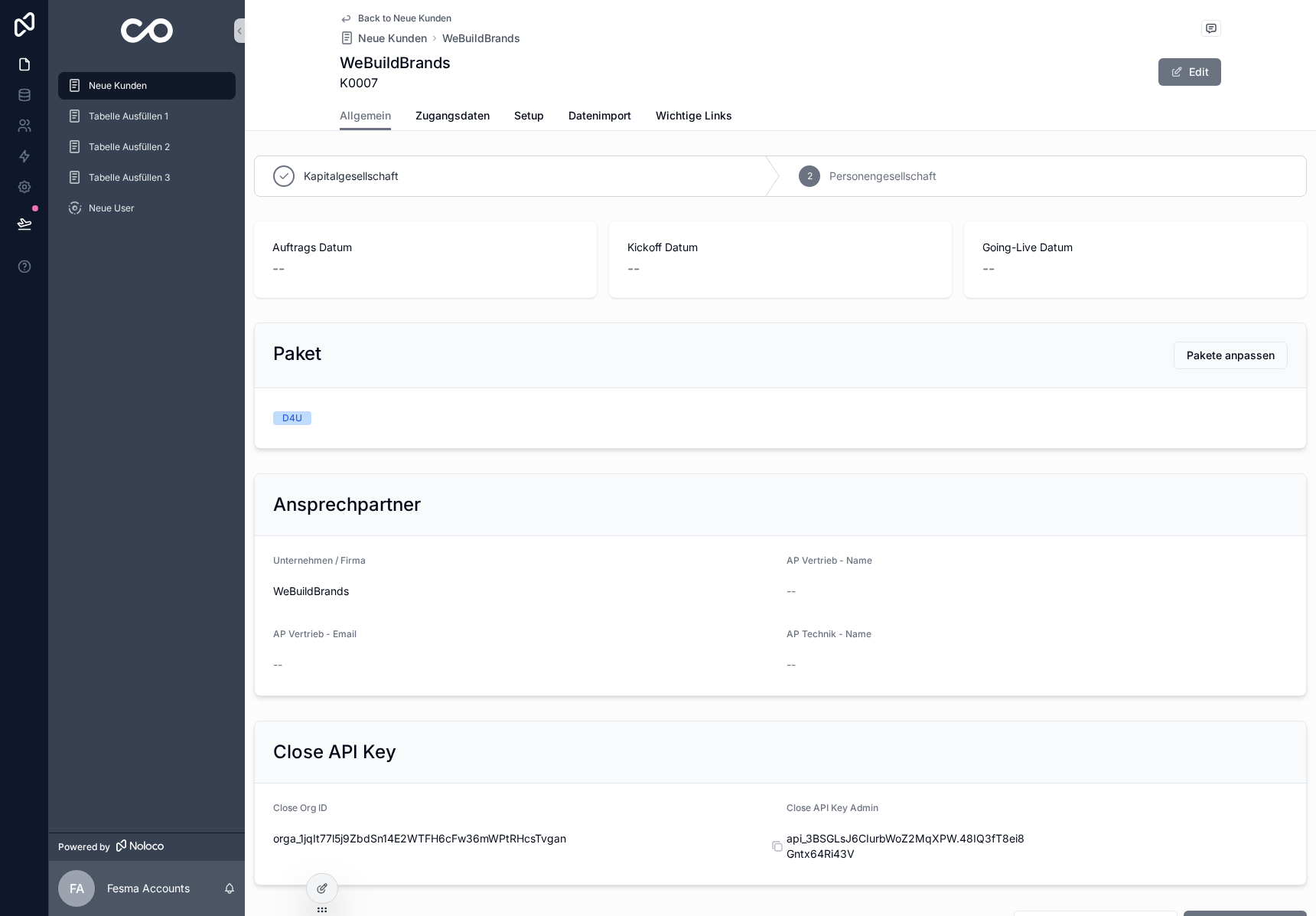
click at [838, 839] on span "api_3BSGLsJ6CIurbWoZ2MqXPW.48IQ3fT8ei8Gntx64Ri43V" at bounding box center [909, 846] width 245 height 31
click at [151, 36] on img "scrollable content" at bounding box center [147, 30] width 53 height 24
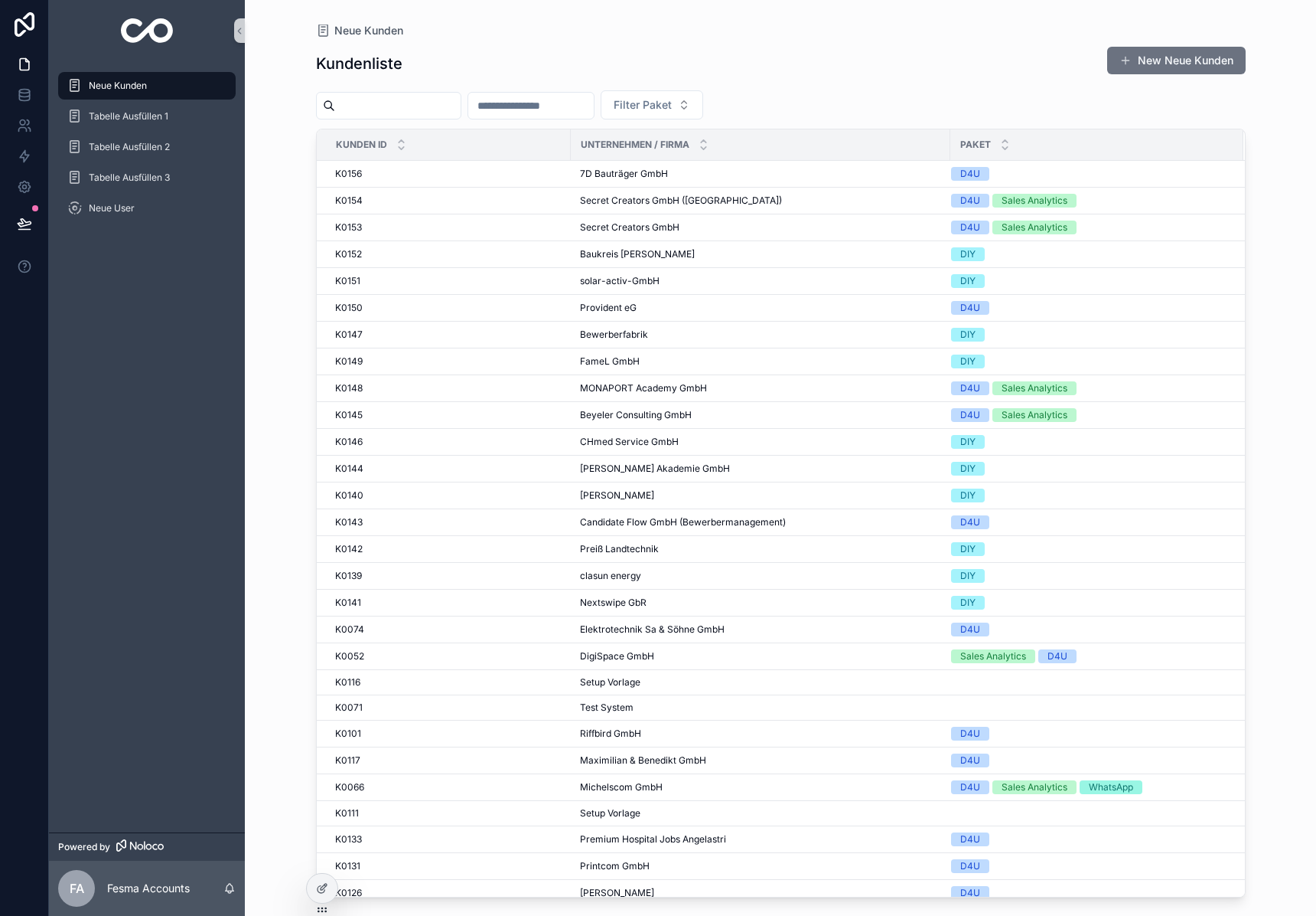
click at [372, 103] on input "scrollable content" at bounding box center [398, 106] width 125 height 21
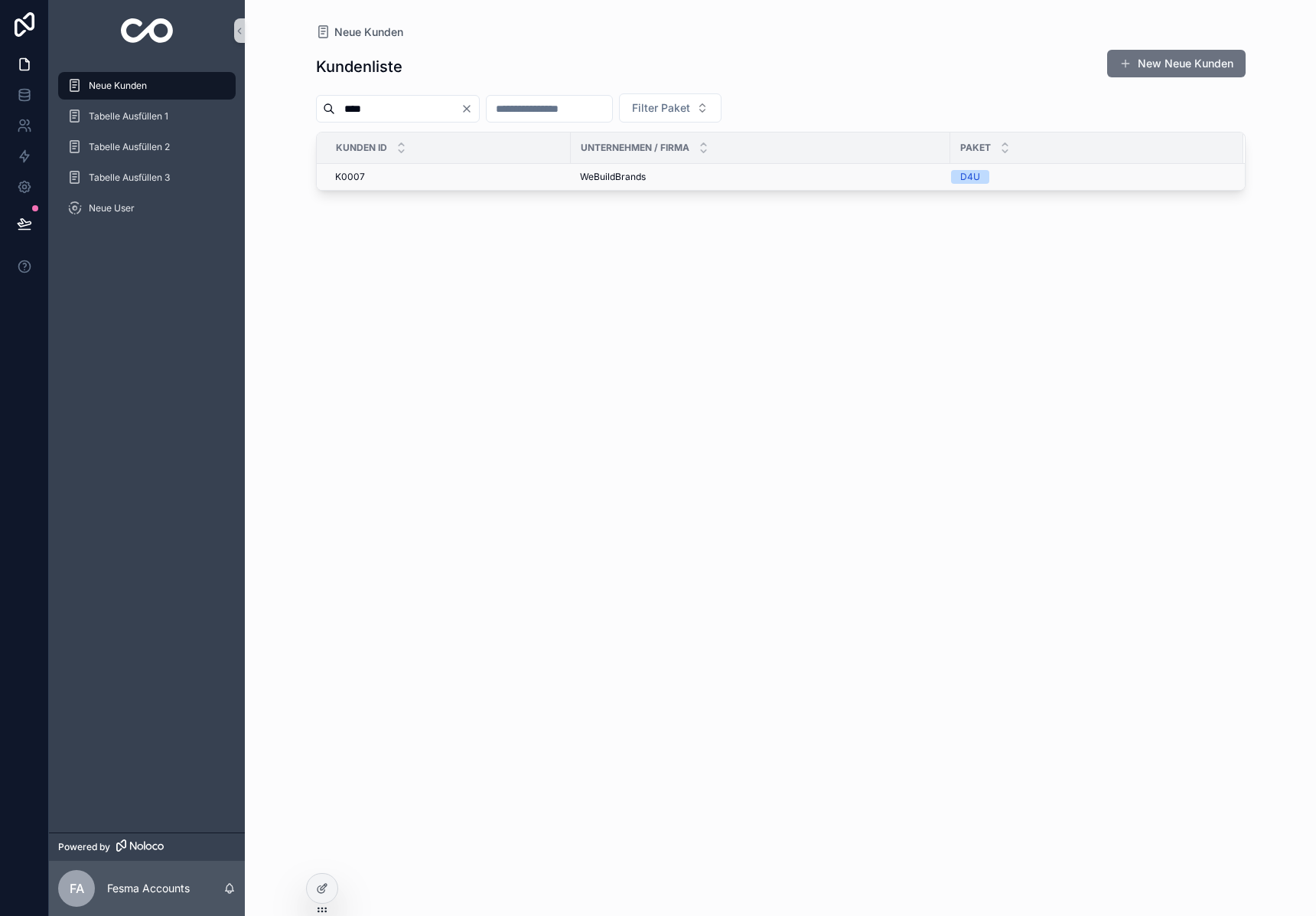
type input "****"
click at [625, 174] on span "WeBuildBrands" at bounding box center [613, 176] width 65 height 13
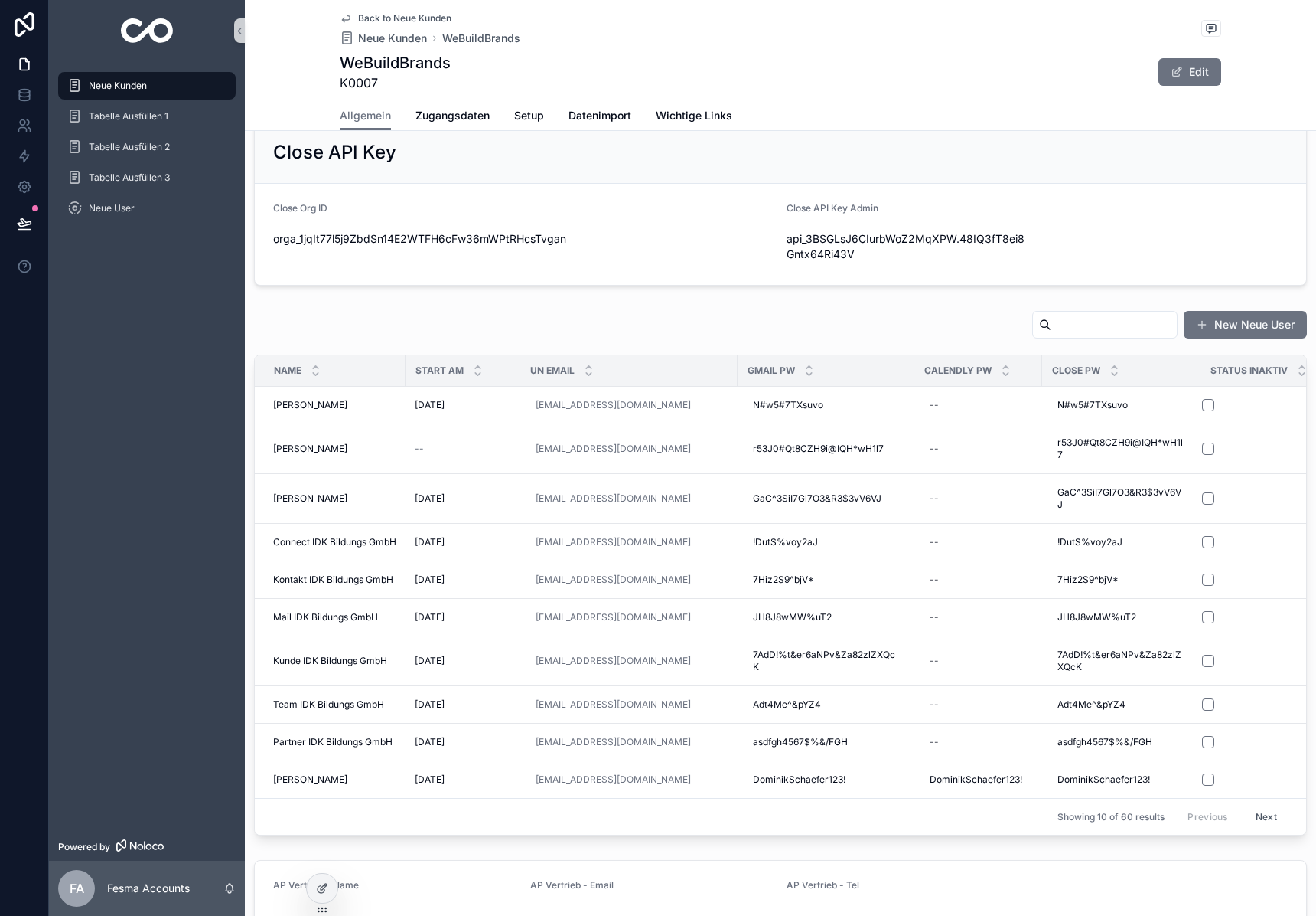
scroll to position [615, 0]
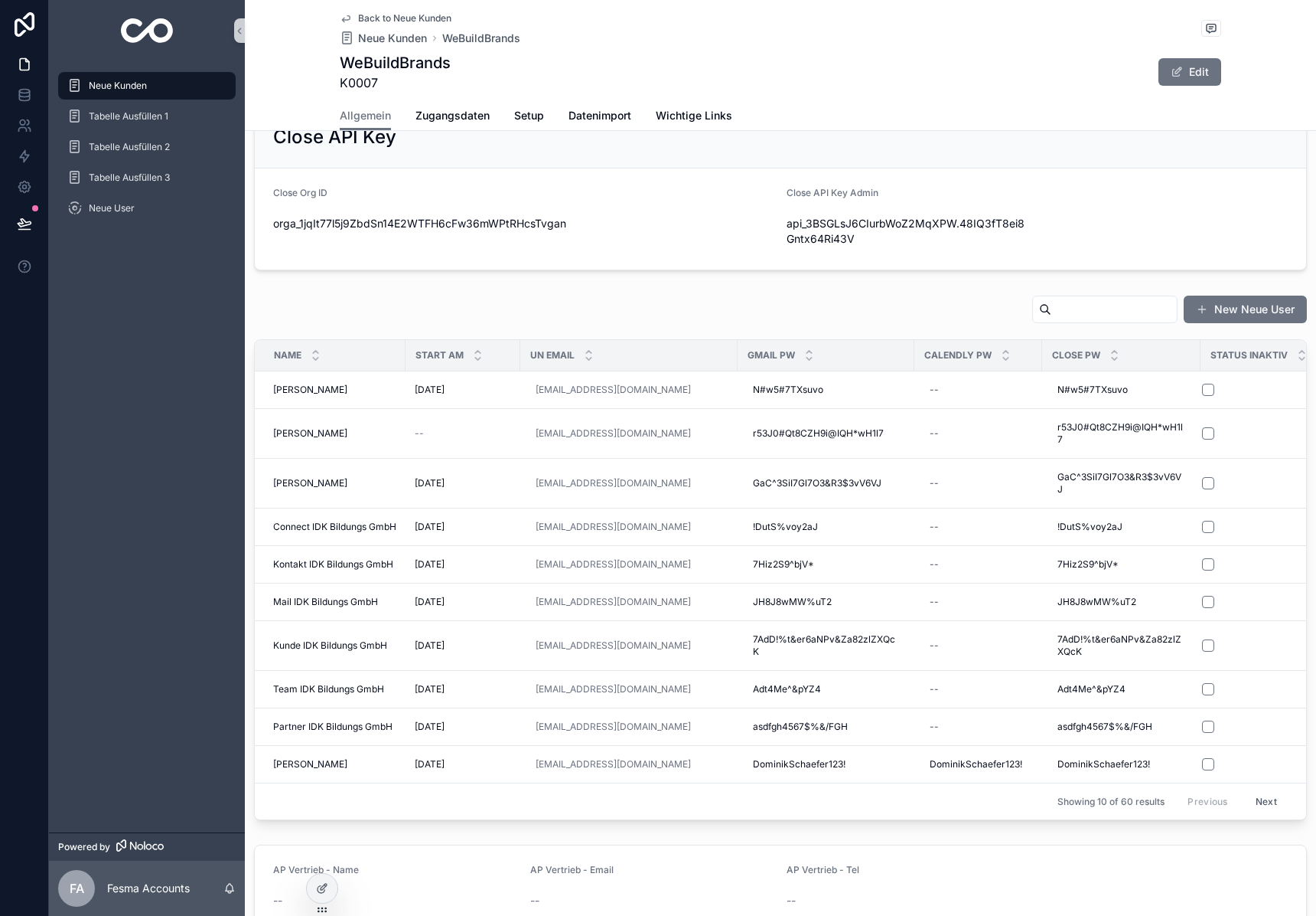
click at [1068, 304] on input "scrollable content" at bounding box center [1114, 309] width 125 height 21
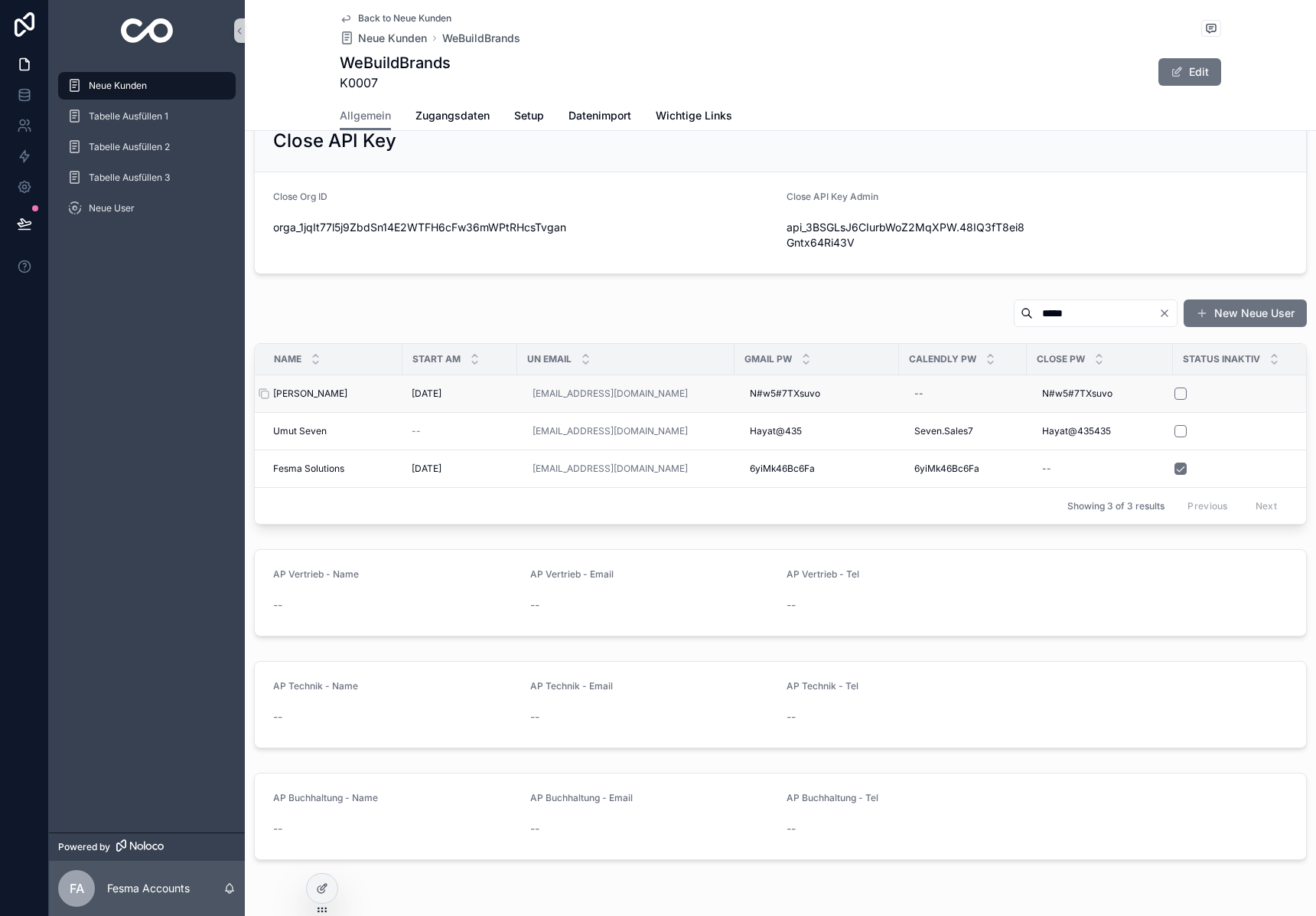
scroll to position [612, 0]
type input "*****"
click at [299, 390] on span "[PERSON_NAME]" at bounding box center [310, 392] width 74 height 13
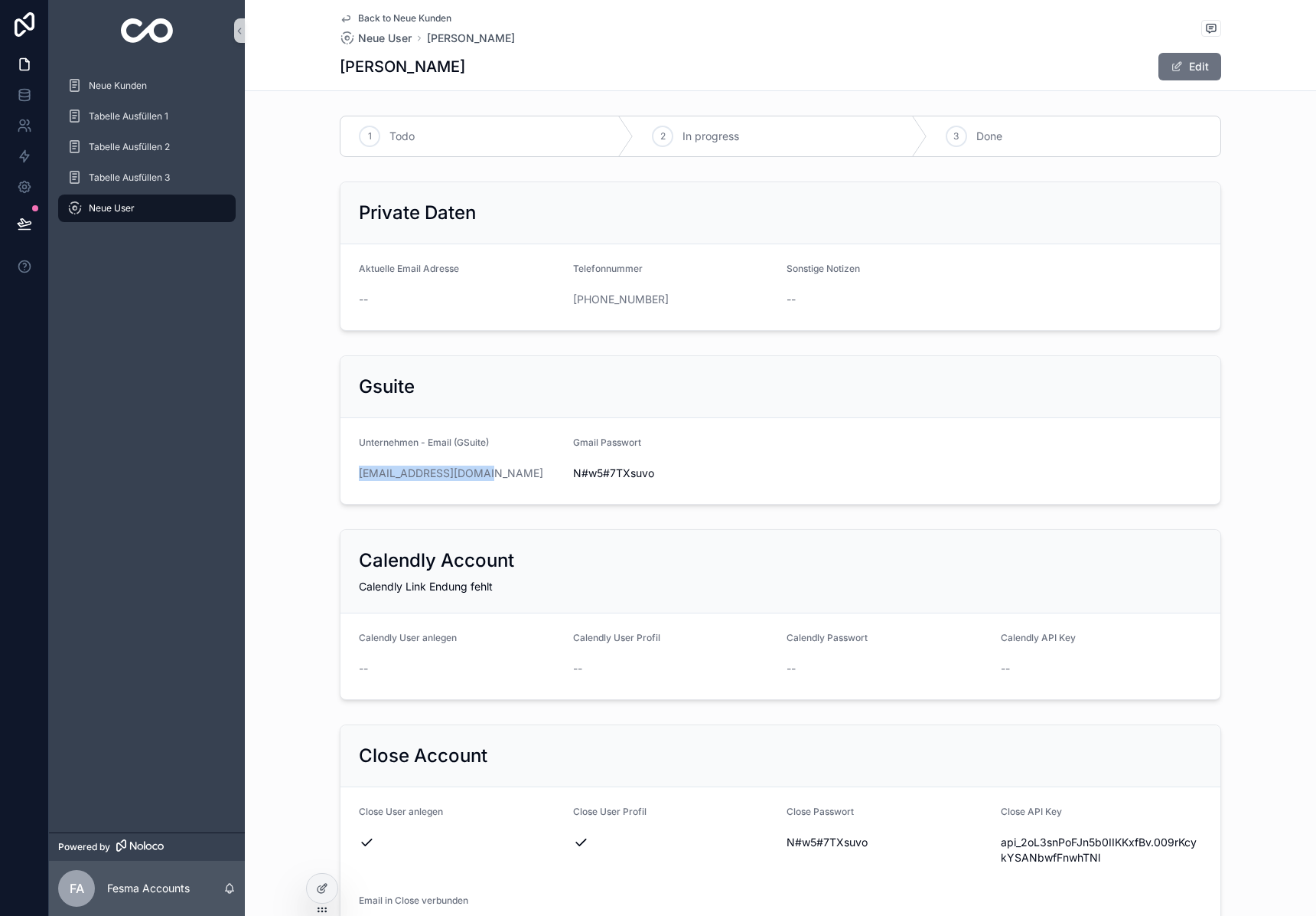
drag, startPoint x: 491, startPoint y: 474, endPoint x: 348, endPoint y: 478, distance: 143.1
click at [348, 478] on form "Unternehmen - Email (GSuite) [EMAIL_ADDRESS][DOMAIN_NAME] Gmail Passwort [SECUR…" at bounding box center [781, 460] width 880 height 86
drag, startPoint x: 613, startPoint y: 470, endPoint x: 1294, endPoint y: 400, distance: 684.6
click at [613, 470] on span "N#w5#7TXsuvo" at bounding box center [674, 473] width 202 height 15
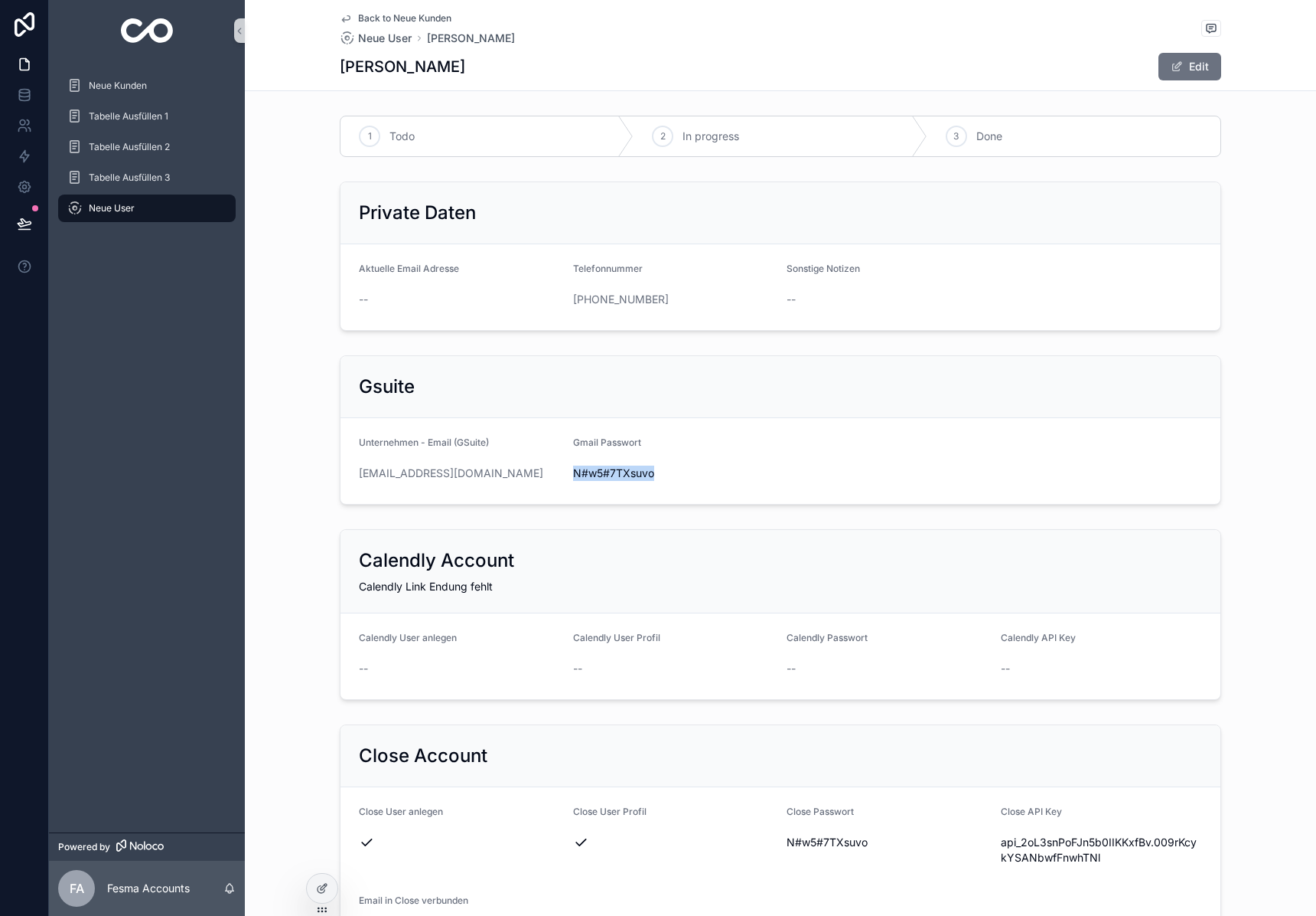
click at [613, 470] on span "N#w5#7TXsuvo" at bounding box center [674, 473] width 202 height 15
click at [109, 32] on link "scrollable content" at bounding box center [146, 30] width 177 height 24
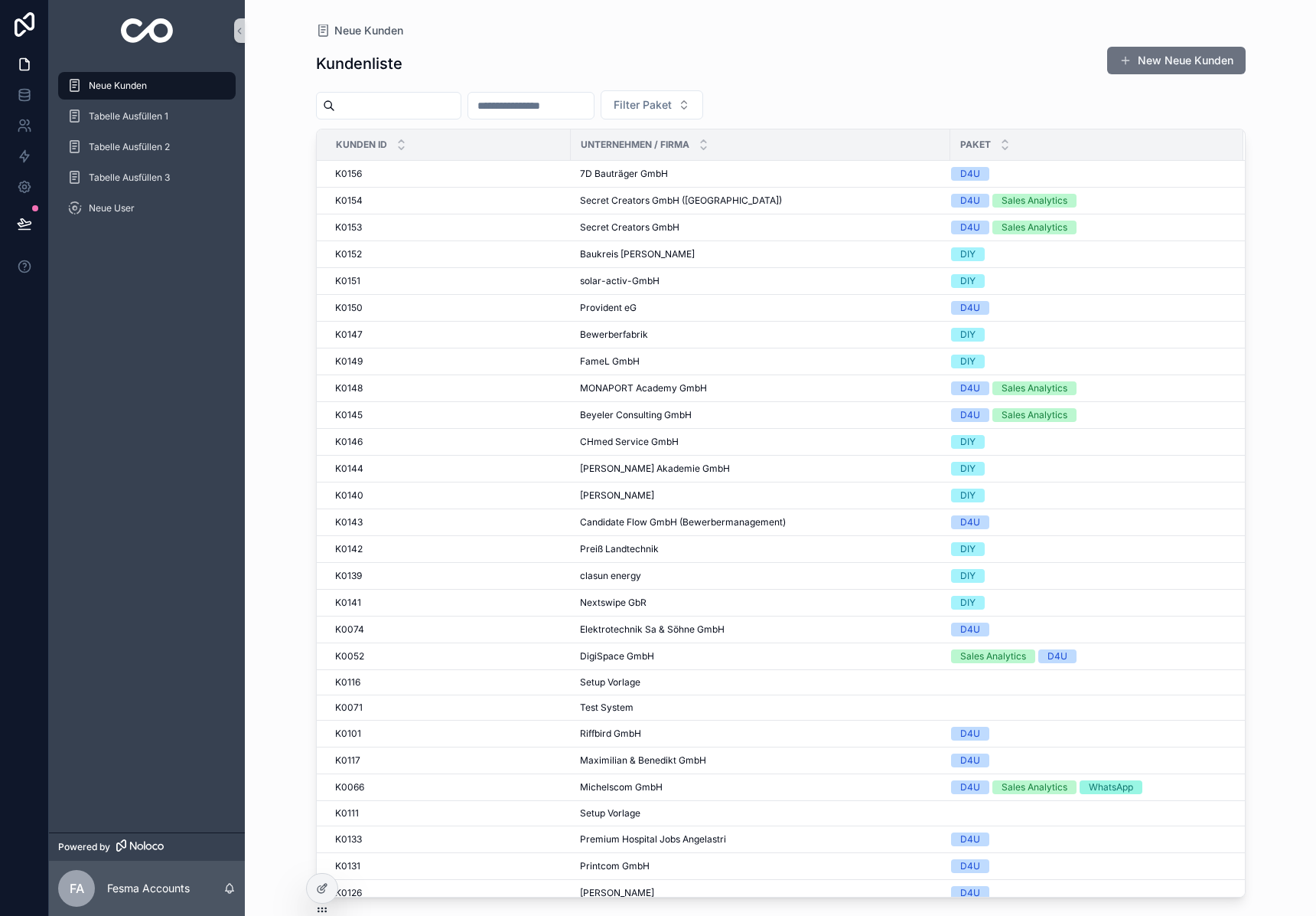
drag, startPoint x: 372, startPoint y: 110, endPoint x: 217, endPoint y: 23, distance: 177.7
click at [372, 110] on input "scrollable content" at bounding box center [398, 106] width 125 height 21
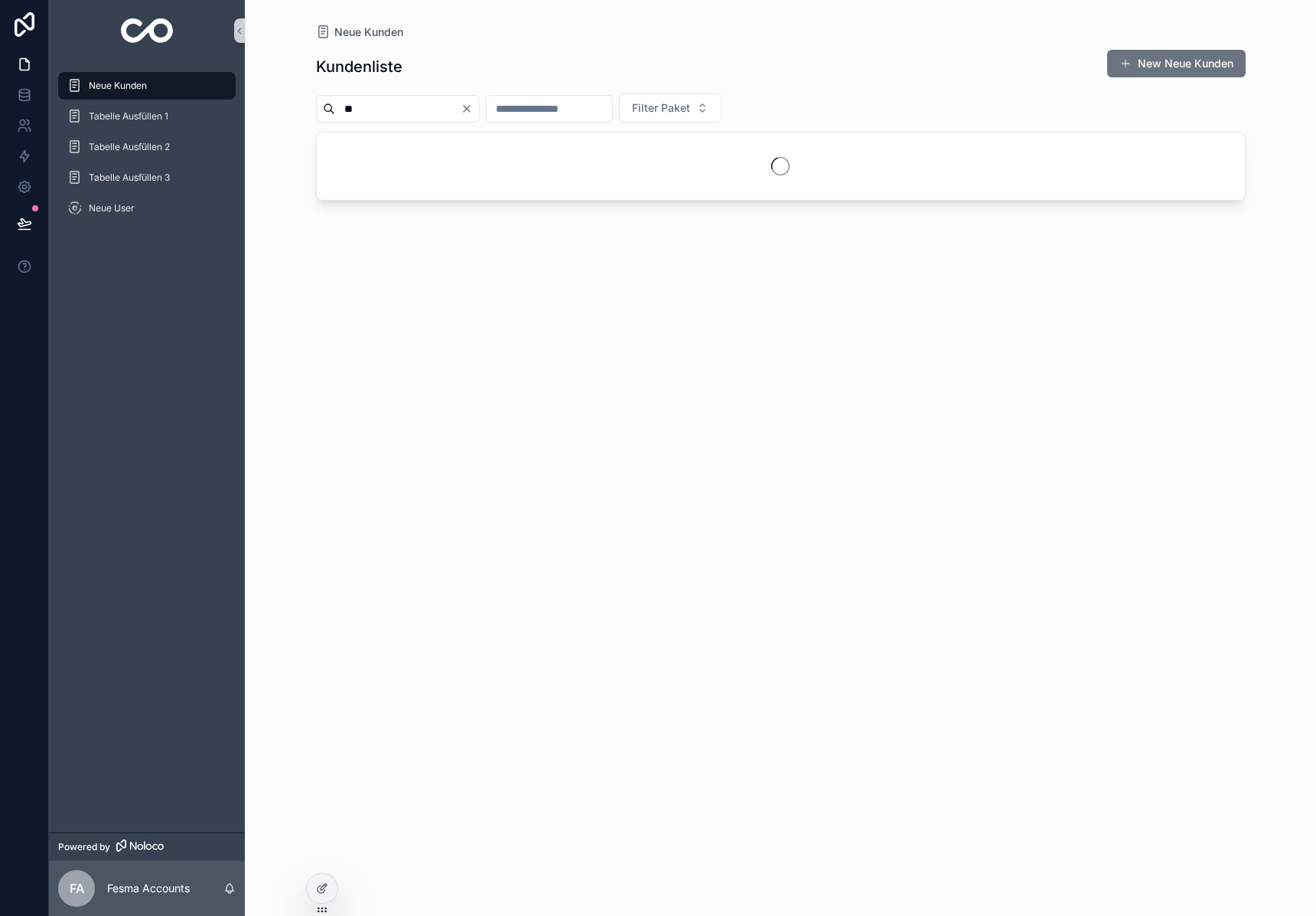
type input "**"
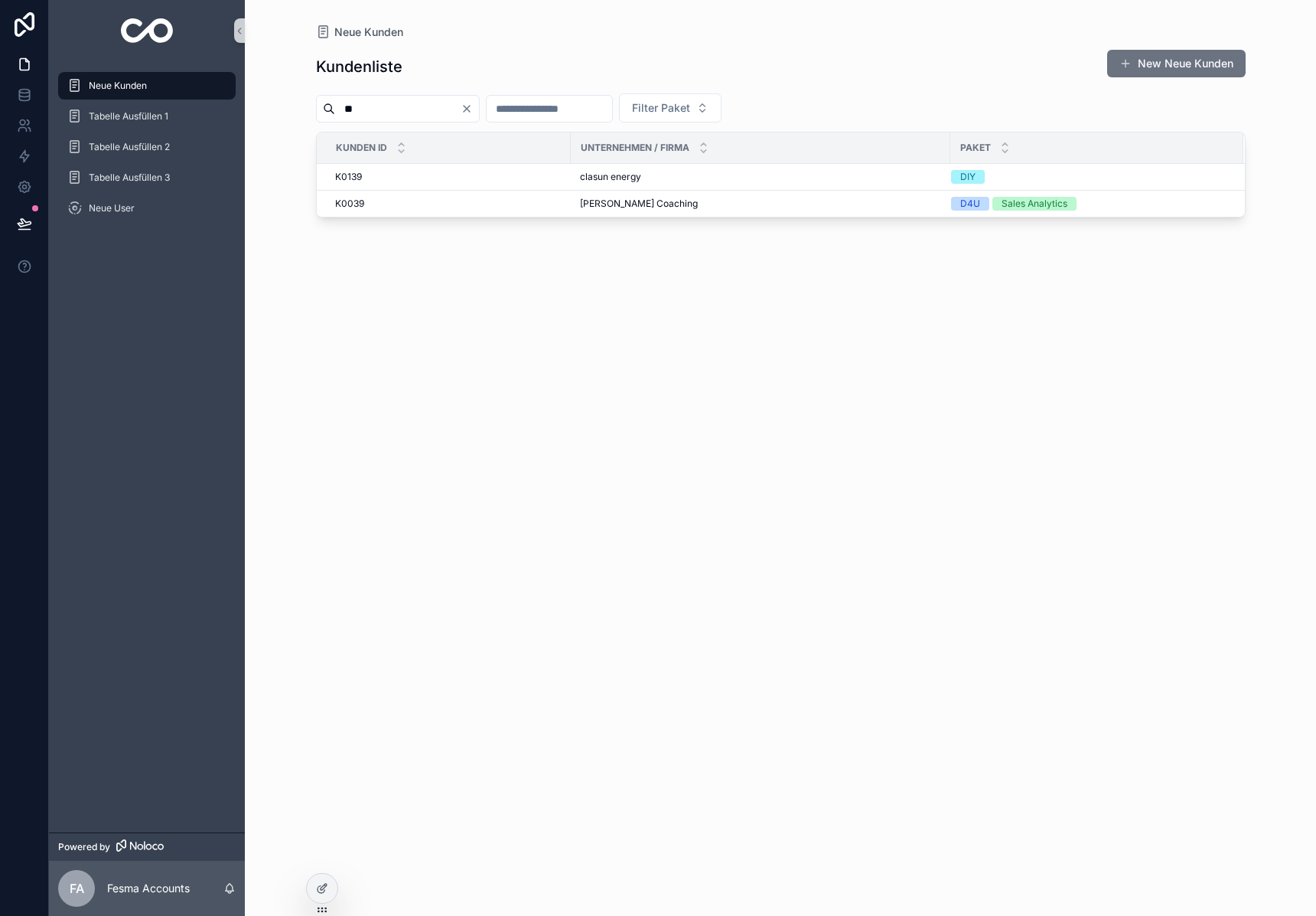
click at [609, 203] on span "[PERSON_NAME] Coaching" at bounding box center [639, 203] width 117 height 13
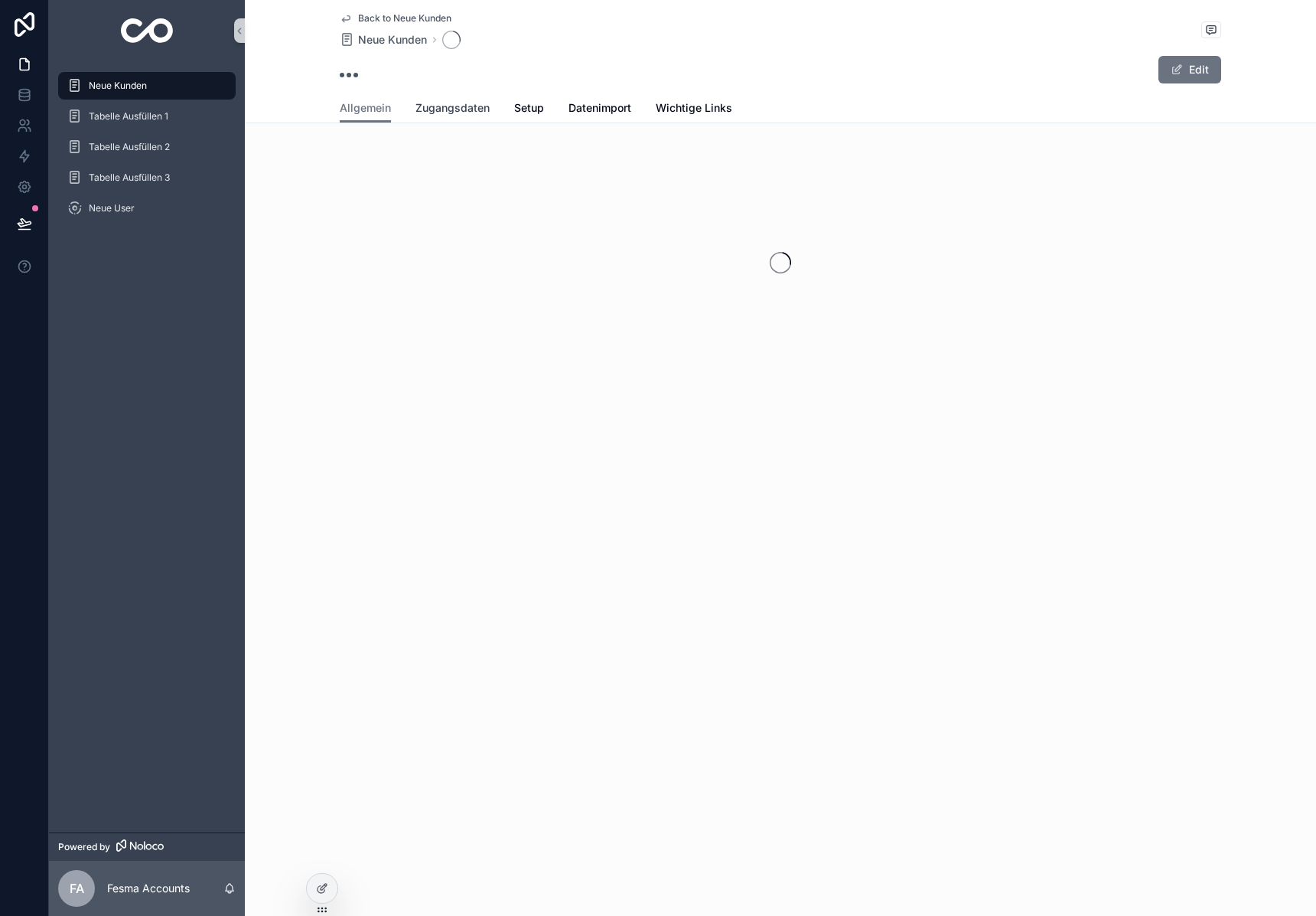
click at [435, 113] on span "Zugangsdaten" at bounding box center [452, 108] width 74 height 15
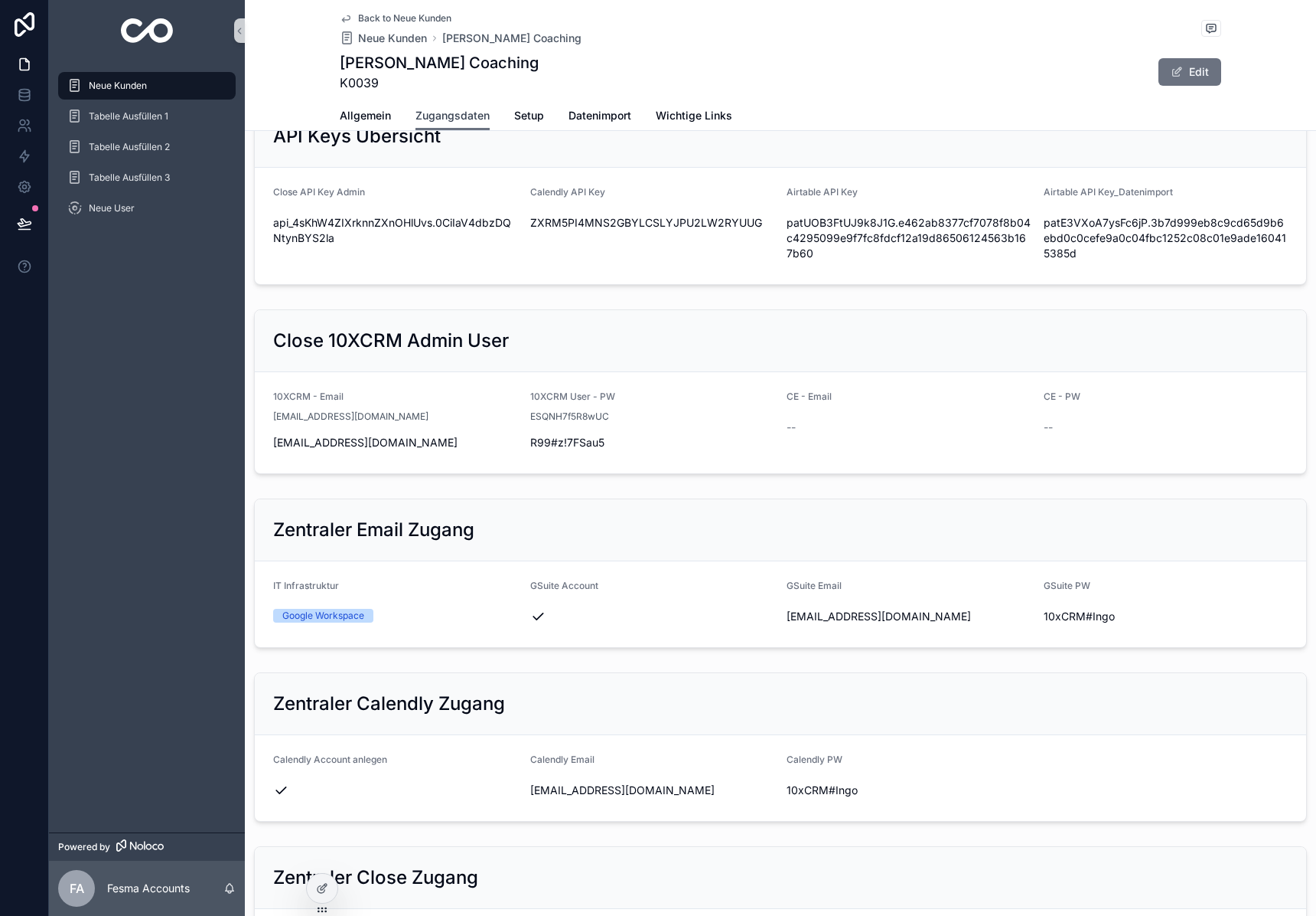
scroll to position [893, 0]
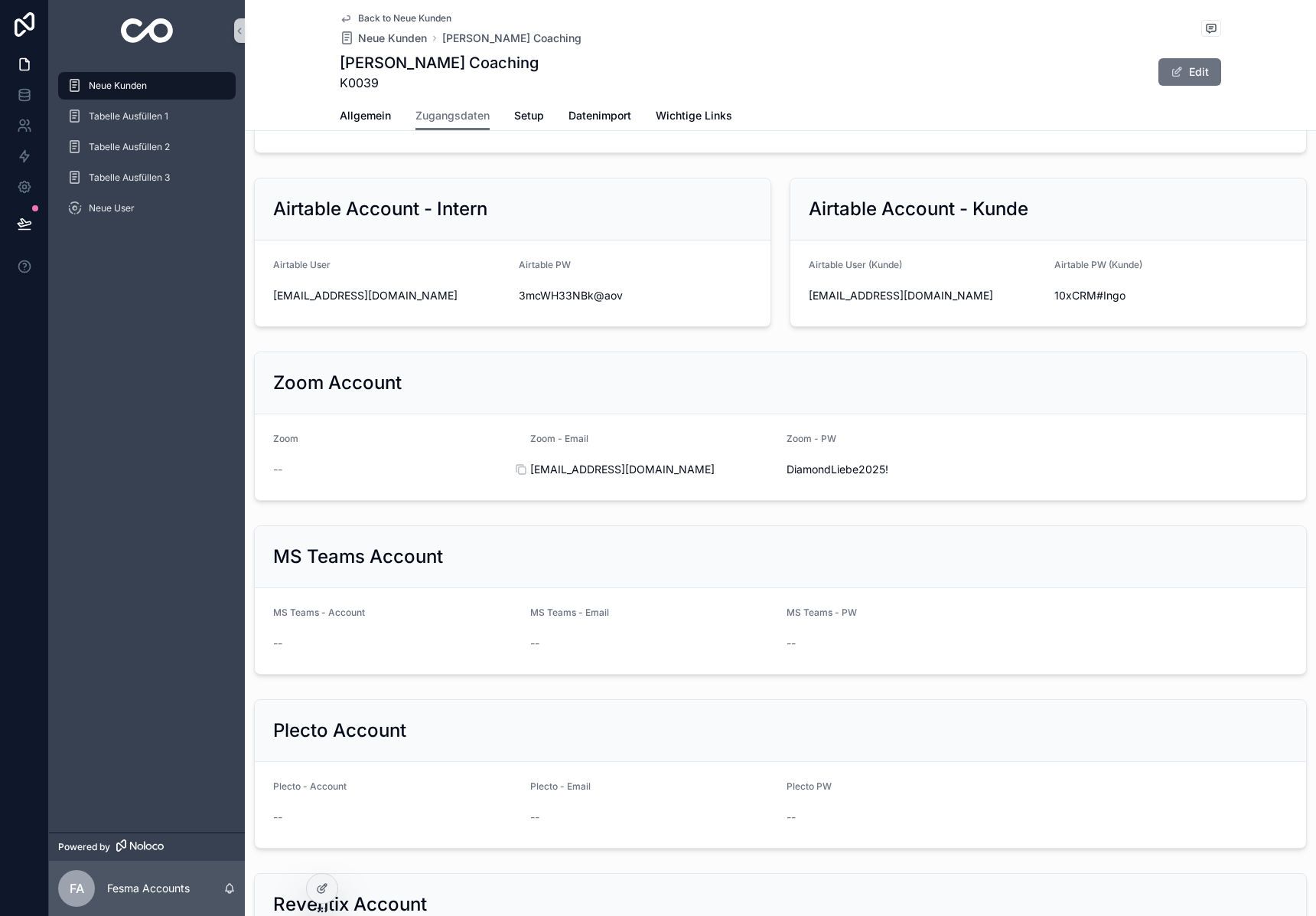
click at [592, 472] on span "[EMAIL_ADDRESS][DOMAIN_NAME]" at bounding box center [653, 469] width 245 height 15
click at [813, 468] on span "DiamondLiebe2025!" at bounding box center [909, 469] width 245 height 15
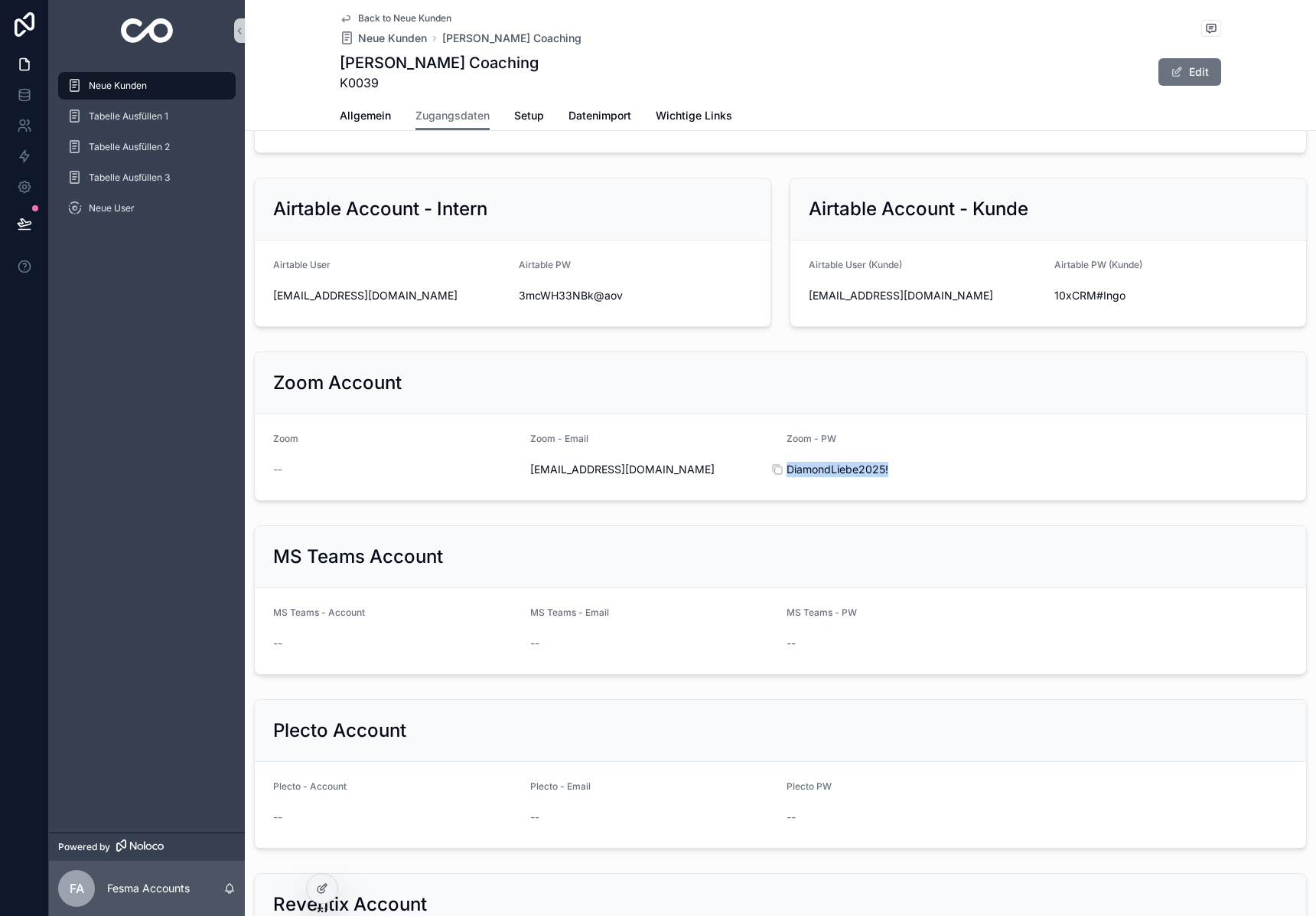
click at [813, 468] on span "DiamondLiebe2025!" at bounding box center [909, 469] width 245 height 15
click at [673, 185] on div "Airtable Account - Intern" at bounding box center [513, 209] width 516 height 62
click at [360, 108] on span "Allgemein" at bounding box center [365, 116] width 51 height 15
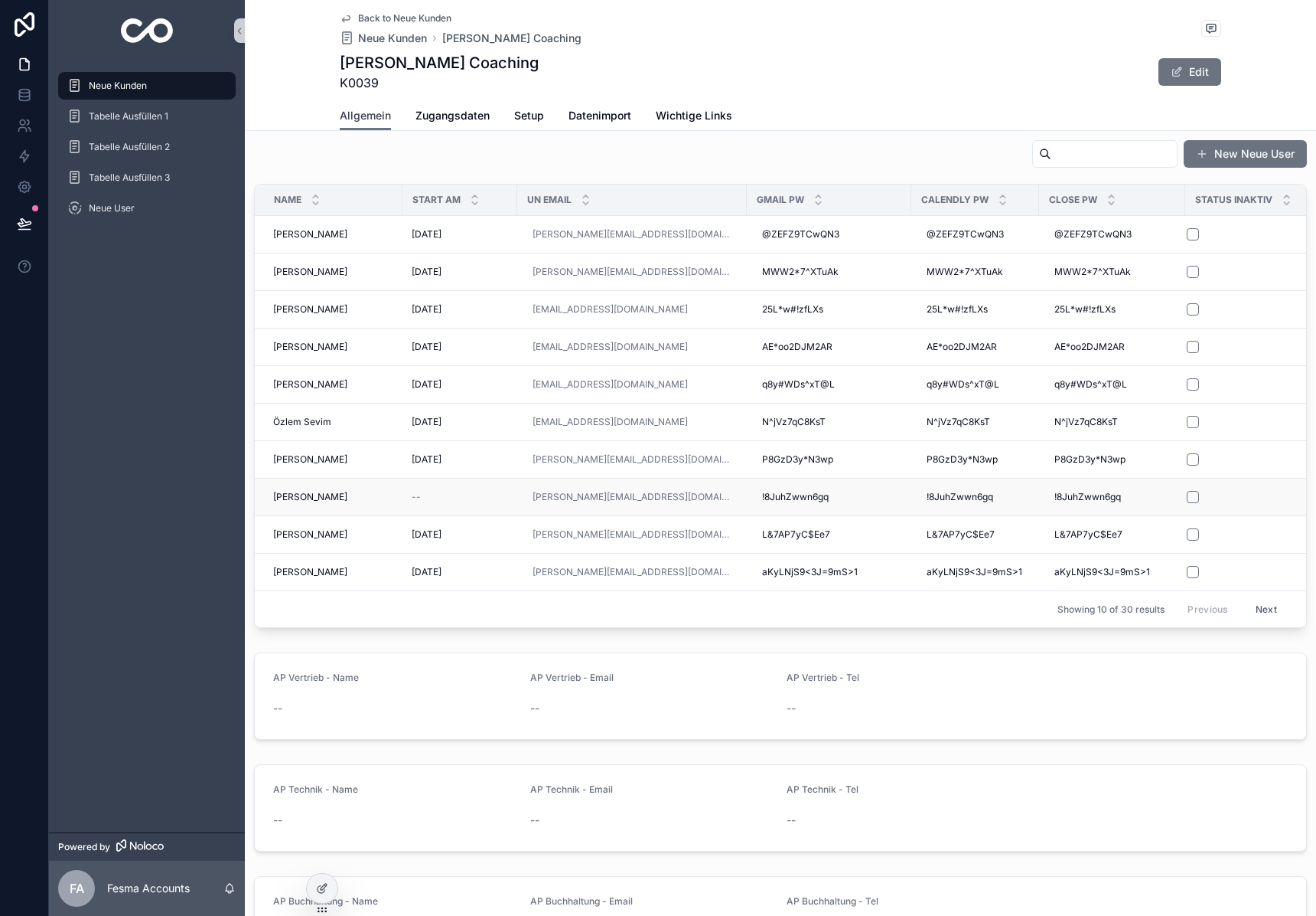
scroll to position [752, 0]
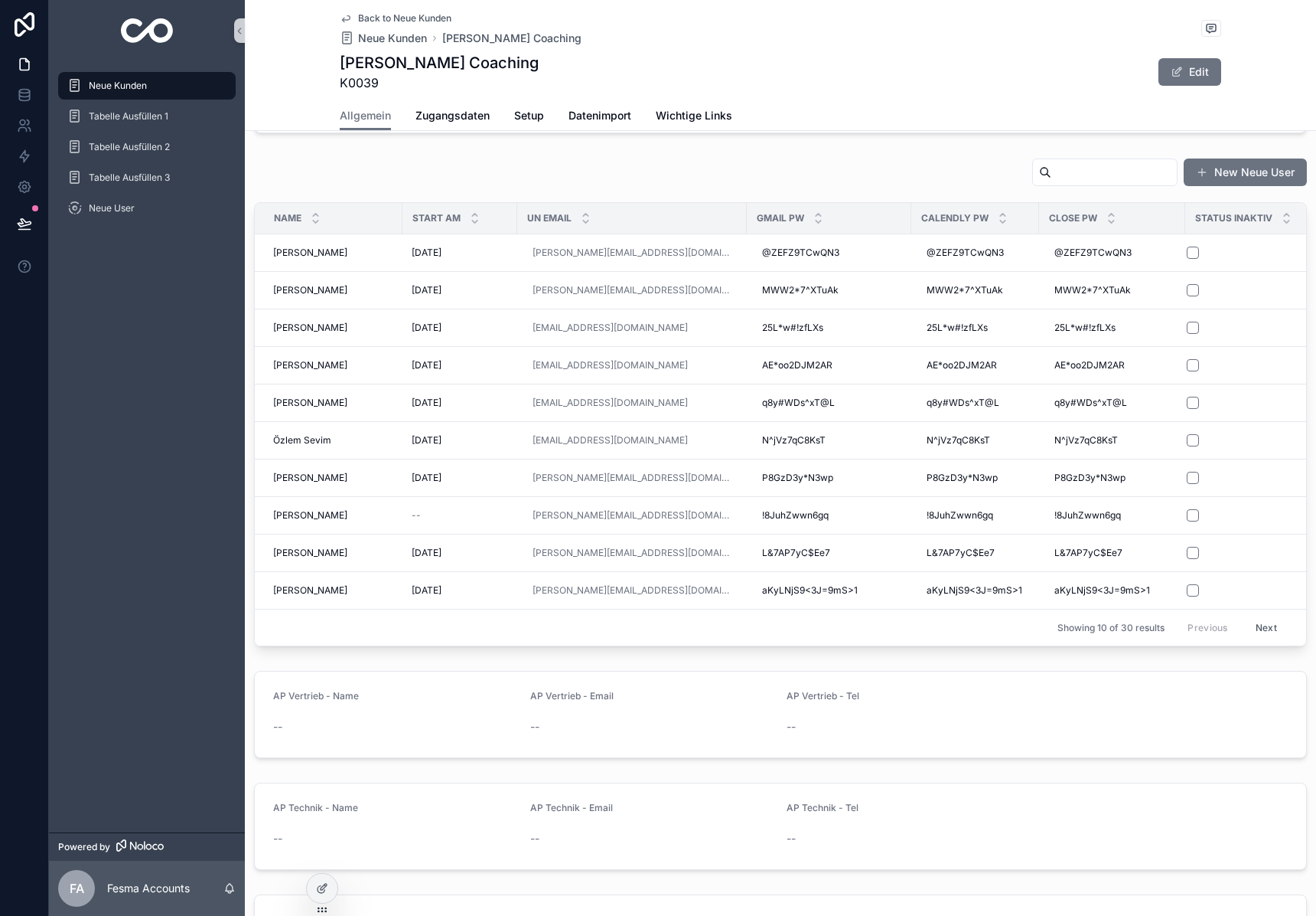
click at [1057, 172] on input "scrollable content" at bounding box center [1114, 172] width 125 height 21
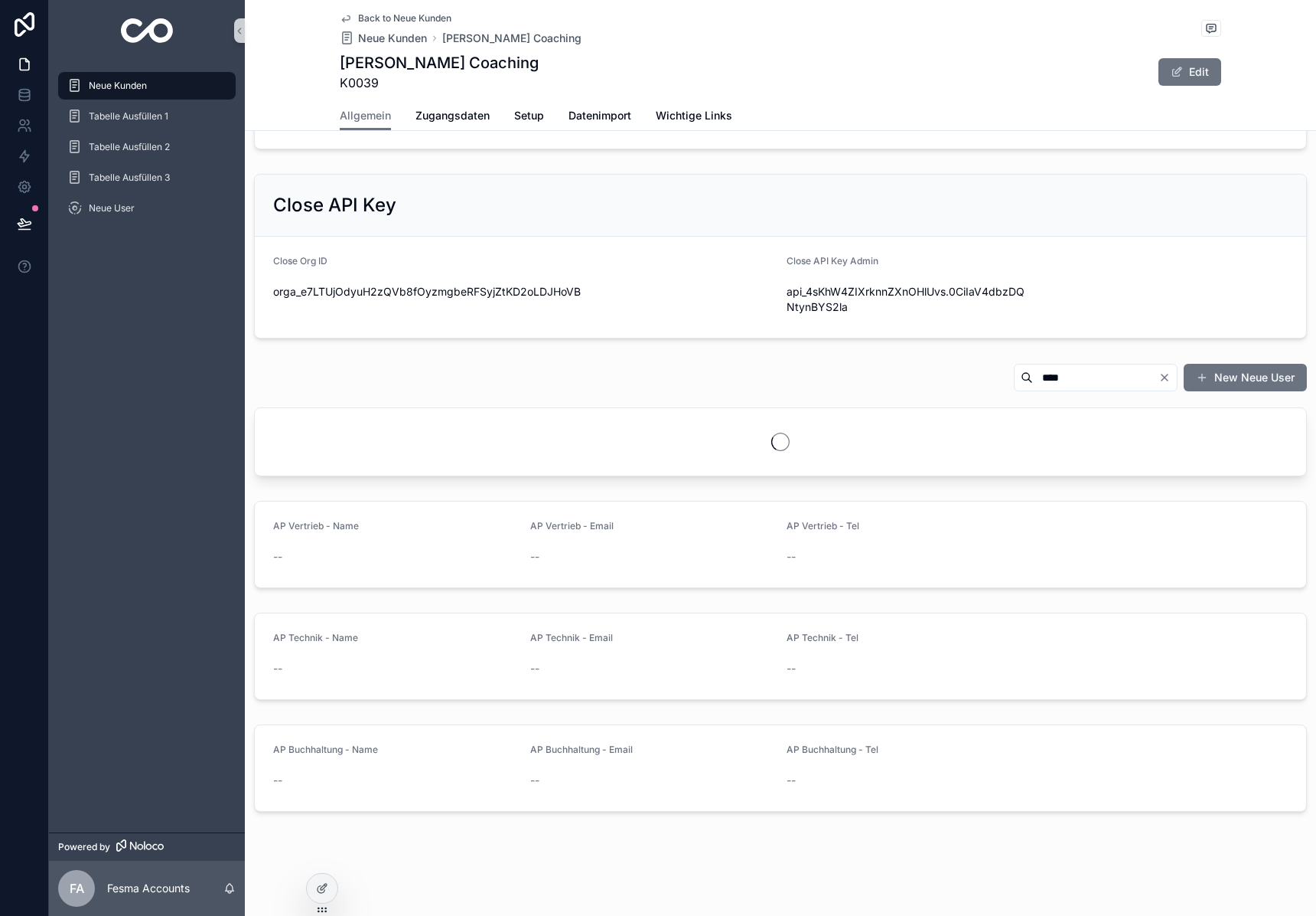
scroll to position [584, 0]
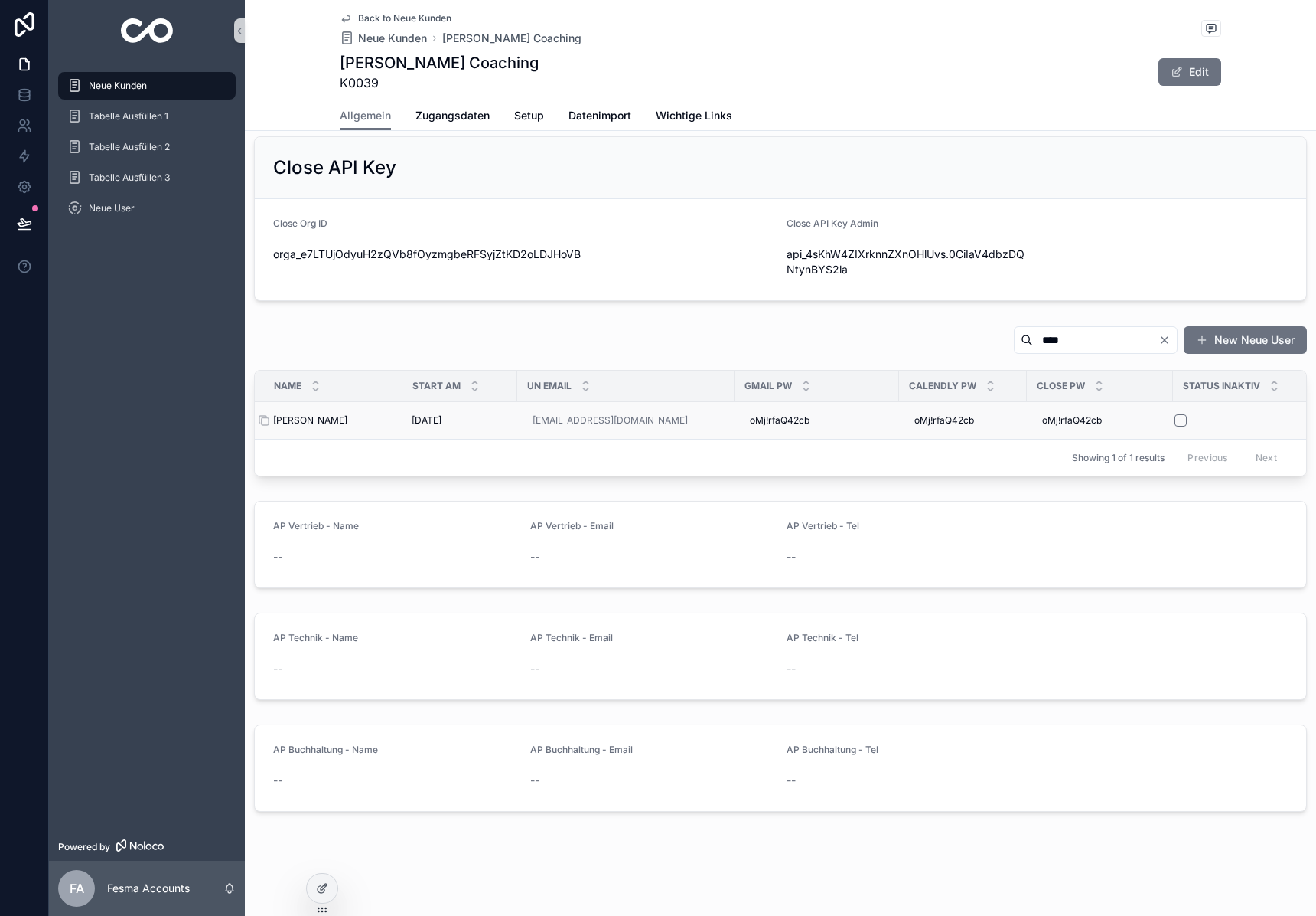
type input "****"
click at [326, 416] on span "[PERSON_NAME]" at bounding box center [310, 420] width 74 height 13
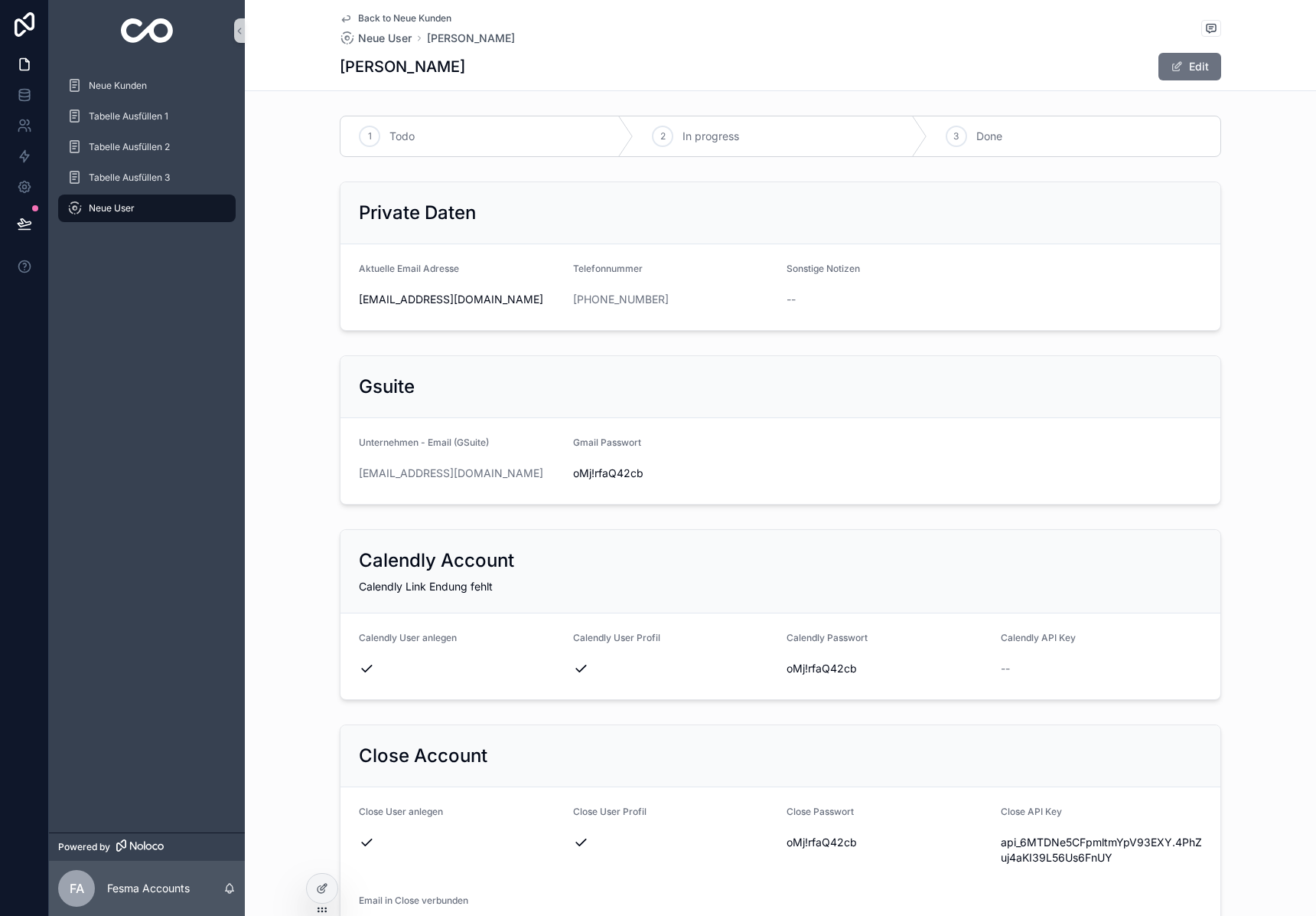
drag, startPoint x: 550, startPoint y: 475, endPoint x: 349, endPoint y: 475, distance: 201.0
click at [349, 475] on form "Unternehmen - Email (GSuite) [EMAIL_ADDRESS][DOMAIN_NAME] Gmail Passwort [SECUR…" at bounding box center [781, 460] width 880 height 86
click at [605, 471] on span "oMj!rfaQ42cb" at bounding box center [674, 473] width 202 height 15
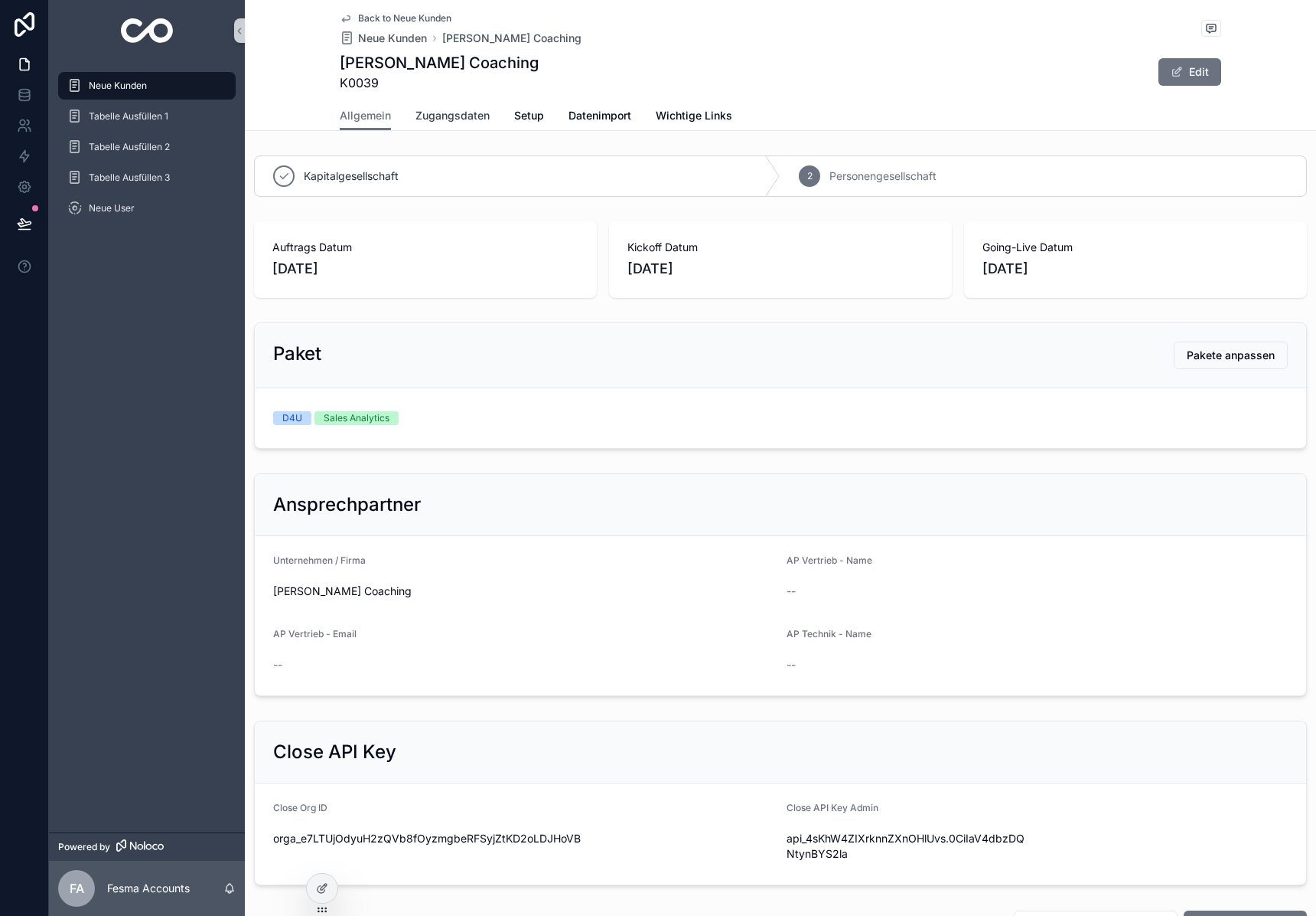
click at [435, 121] on span "Zugangsdaten" at bounding box center [452, 116] width 74 height 15
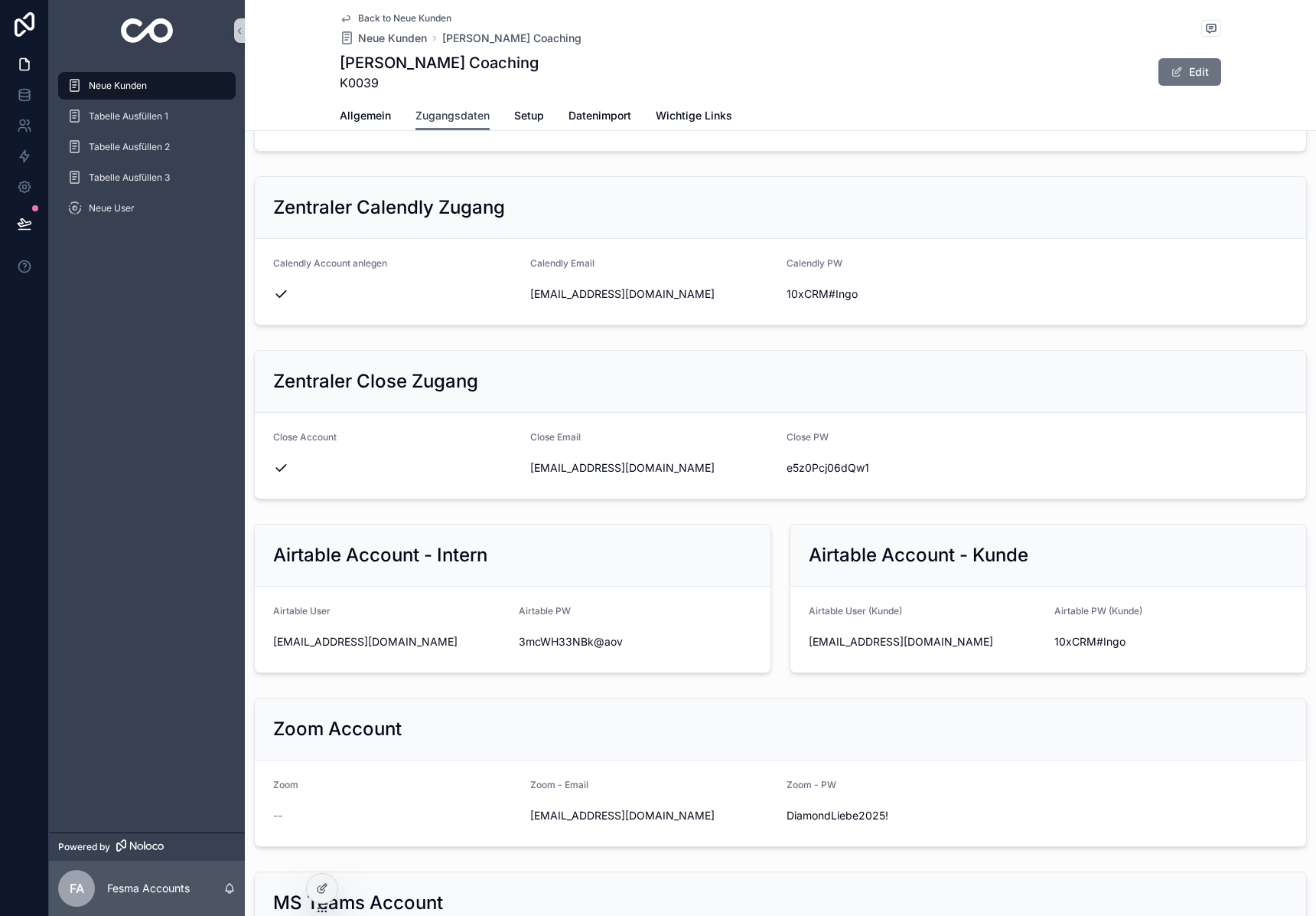
scroll to position [734, 0]
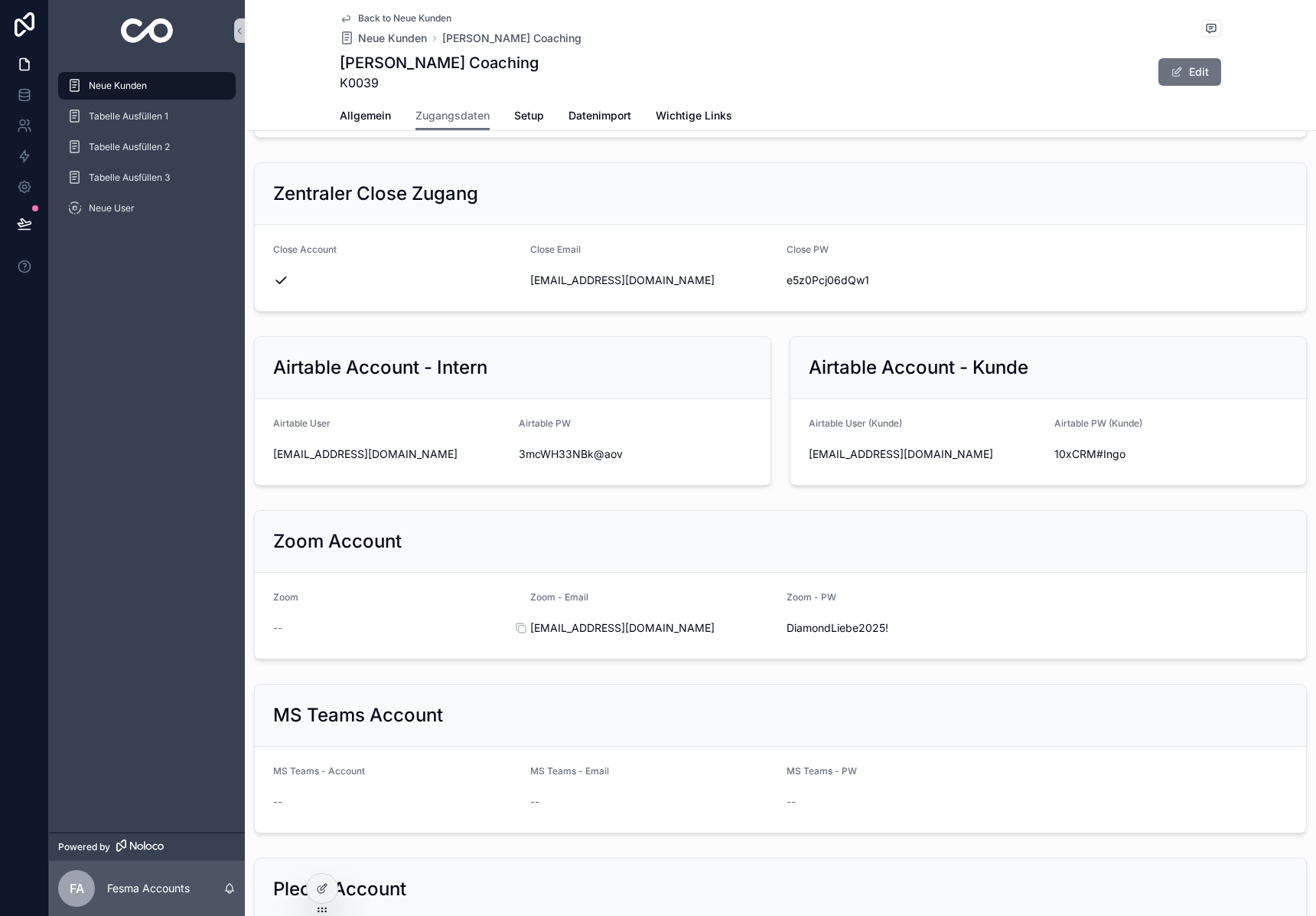
click at [639, 627] on span "[EMAIL_ADDRESS][DOMAIN_NAME]" at bounding box center [653, 628] width 245 height 15
click at [831, 629] on span "DiamondLiebe2025!" at bounding box center [909, 628] width 245 height 15
click at [831, 628] on span "DiamondLiebe2025!" at bounding box center [909, 628] width 245 height 15
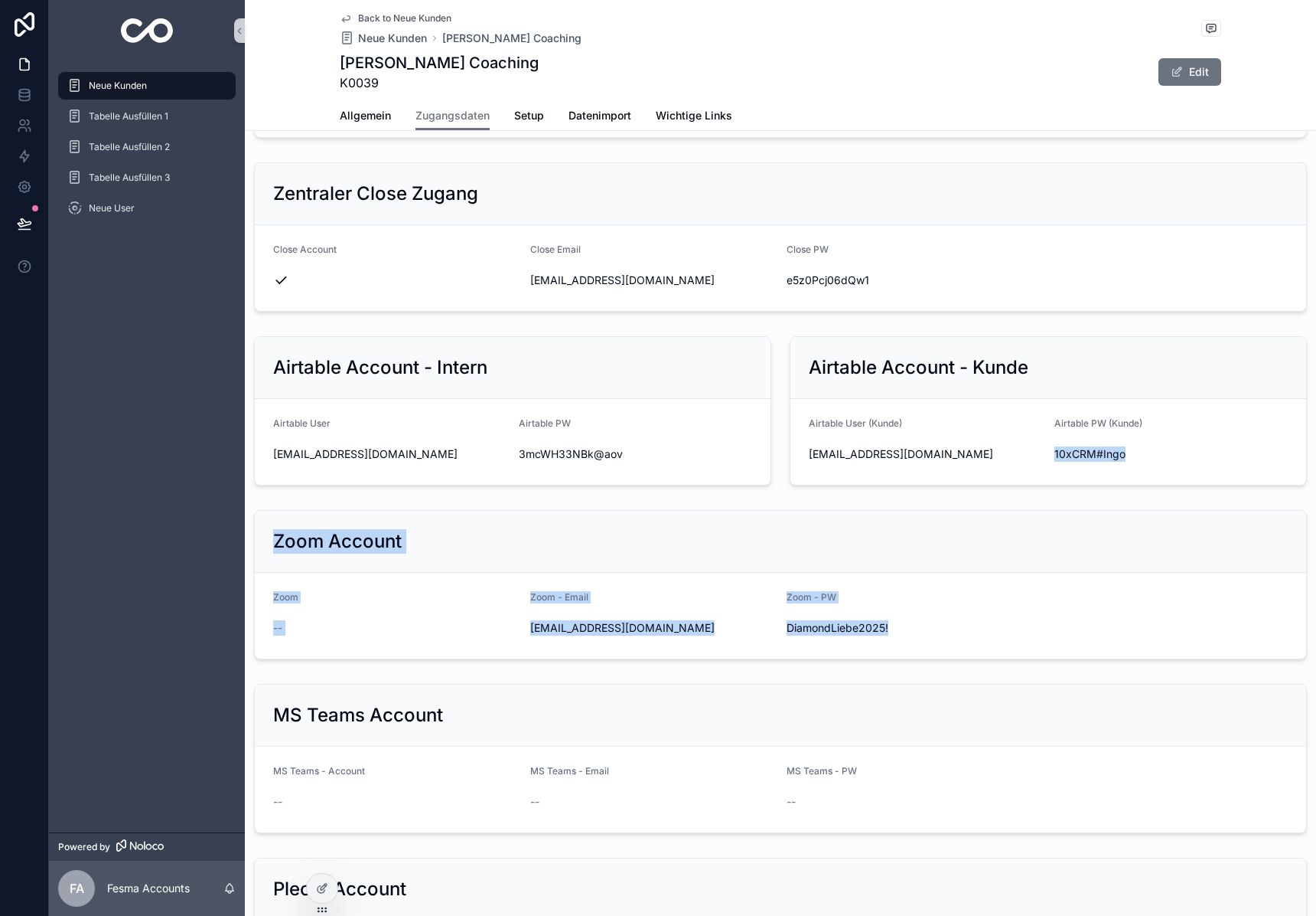
drag, startPoint x: 831, startPoint y: 628, endPoint x: 1264, endPoint y: 477, distance: 458.6
click at [831, 628] on span "DiamondLiebe2025!" at bounding box center [909, 628] width 245 height 15
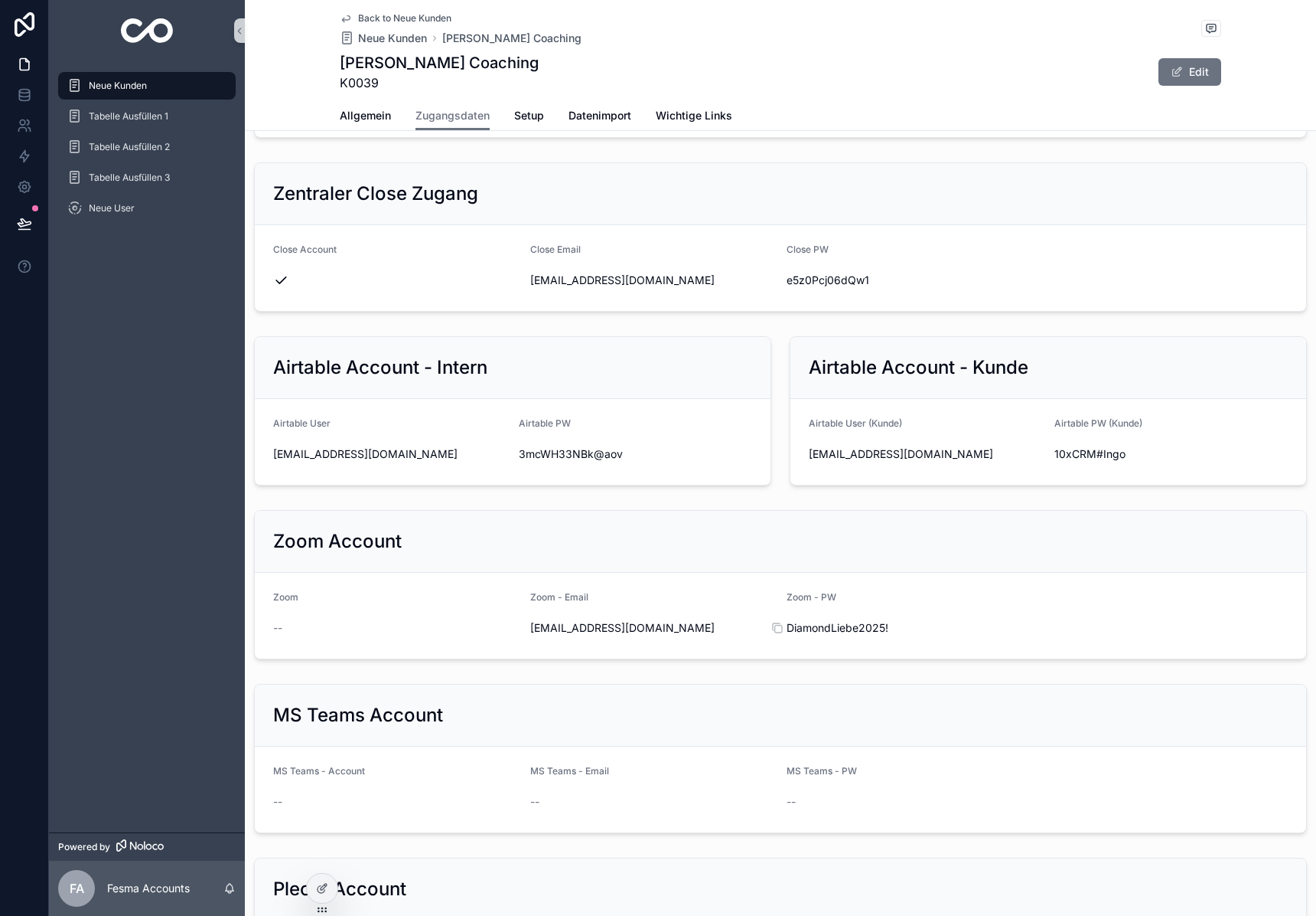
click at [815, 614] on div "Zoom - PW DiamondLiebe2025!" at bounding box center [909, 615] width 245 height 49
drag, startPoint x: 866, startPoint y: 627, endPoint x: 1258, endPoint y: 566, distance: 396.7
click at [866, 627] on span "DiamondLiebe2025!" at bounding box center [909, 628] width 245 height 15
click at [833, 626] on span "DiamondLiebe2025!" at bounding box center [909, 628] width 245 height 15
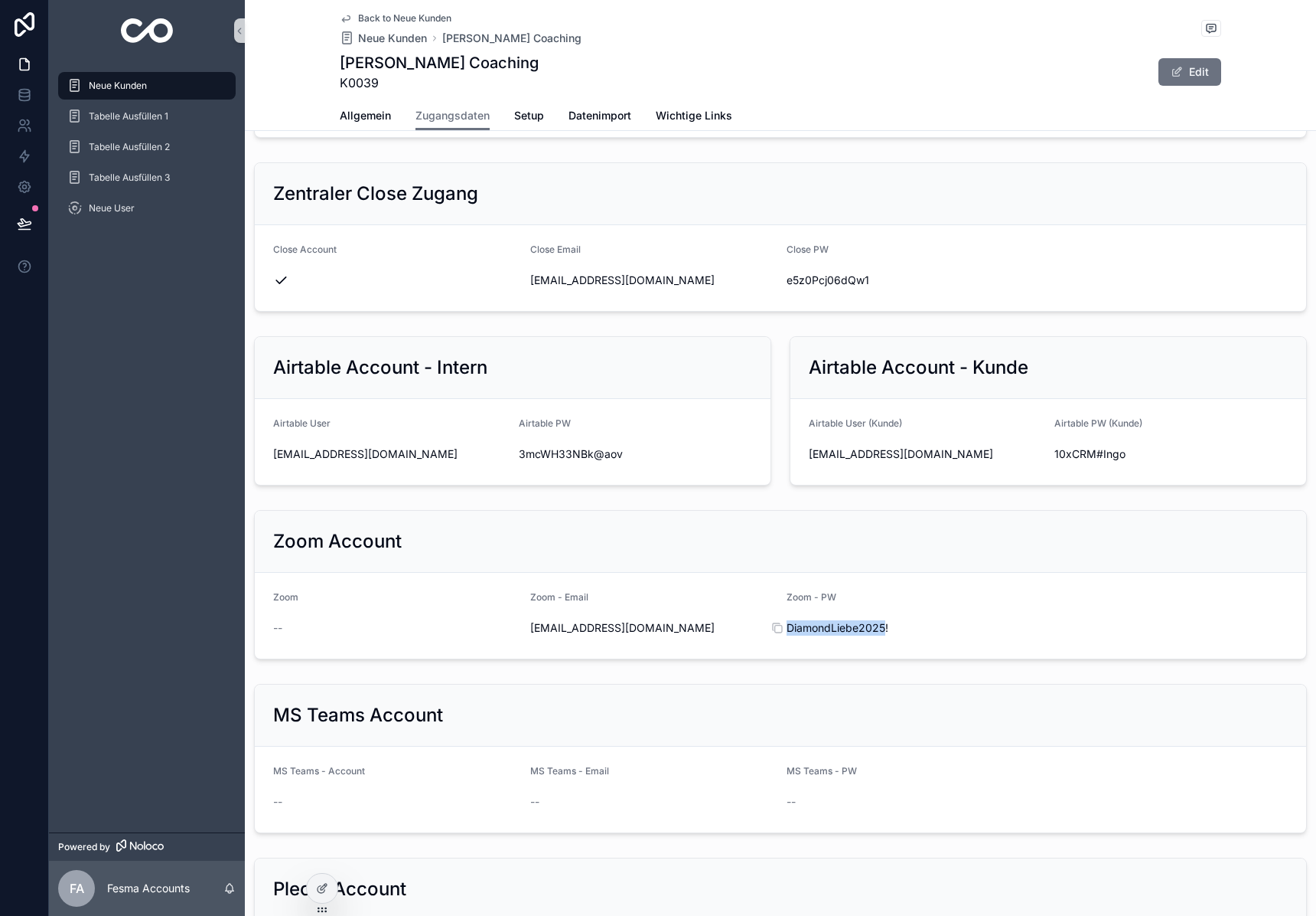
click at [833, 626] on span "DiamondLiebe2025!" at bounding box center [909, 628] width 245 height 15
